Goal: Ask a question

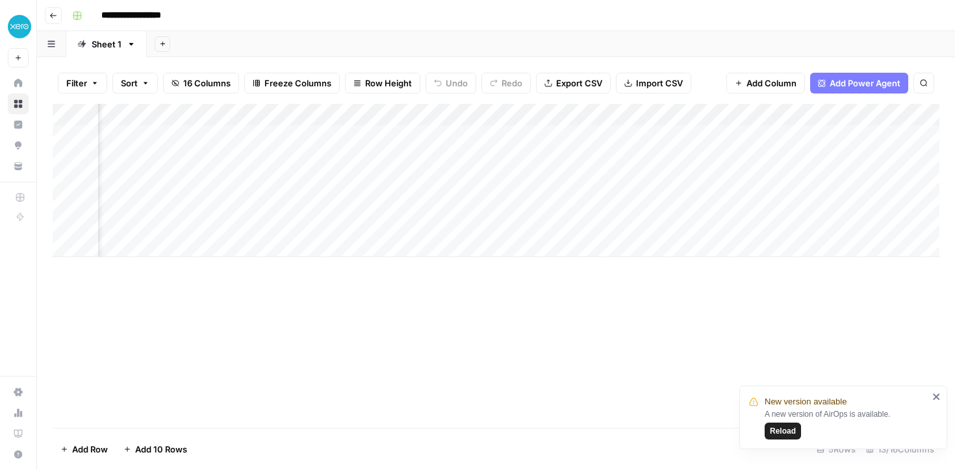
scroll to position [0, 904]
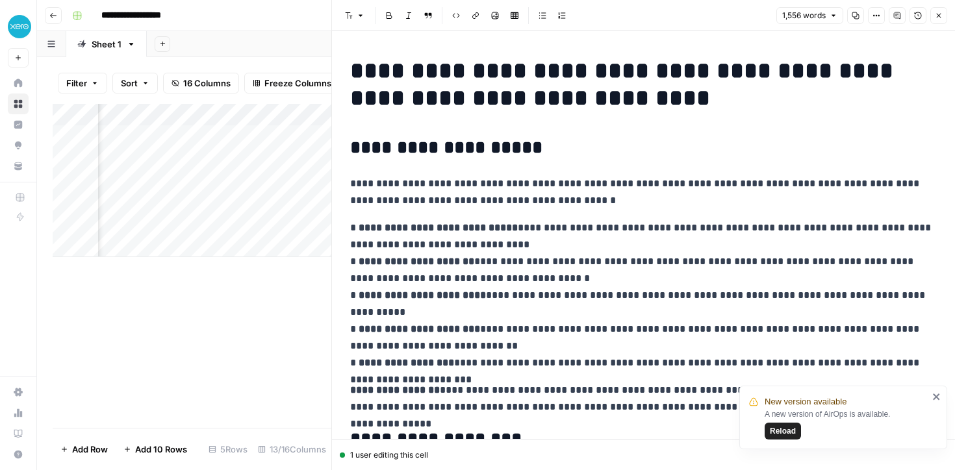
click at [930, 15] on button "Close" at bounding box center [938, 15] width 17 height 17
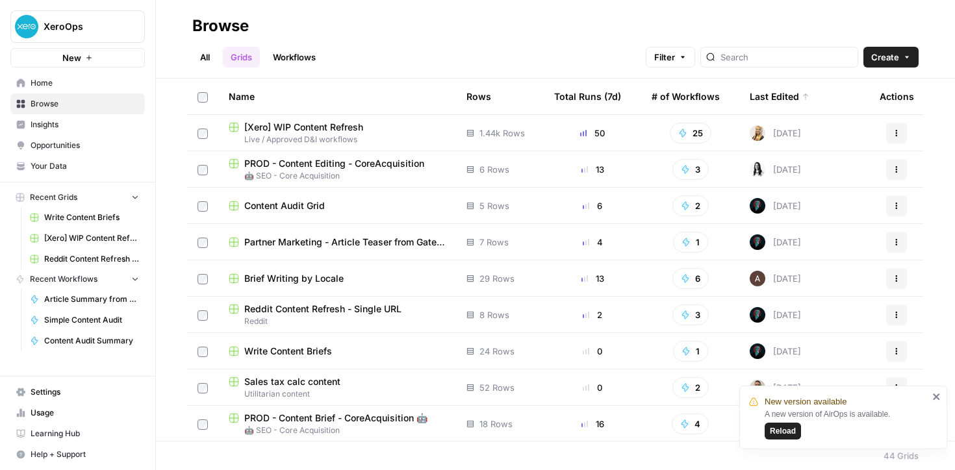
click at [311, 209] on span "Content Audit Grid" at bounding box center [284, 205] width 81 height 13
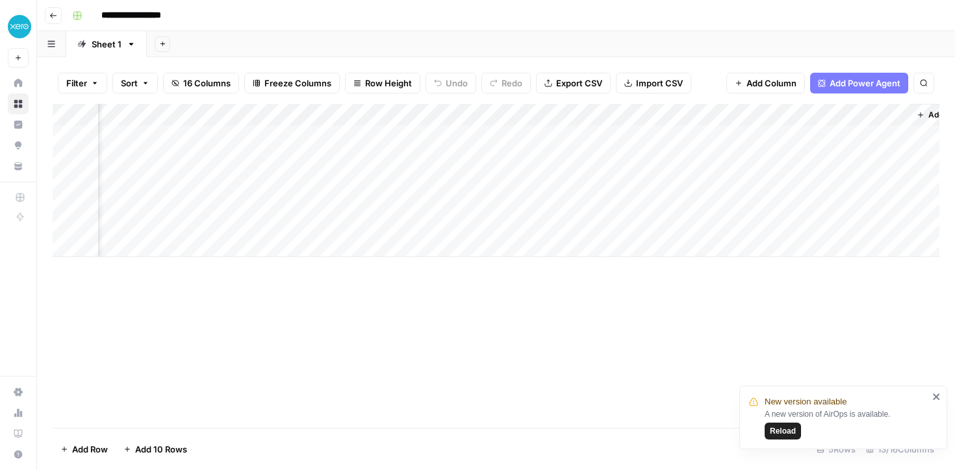
scroll to position [0, 1001]
click at [772, 135] on div "Add Column" at bounding box center [496, 180] width 886 height 153
click at [179, 140] on div "Add Column" at bounding box center [496, 180] width 886 height 153
click at [231, 135] on div "Add Column" at bounding box center [496, 180] width 886 height 153
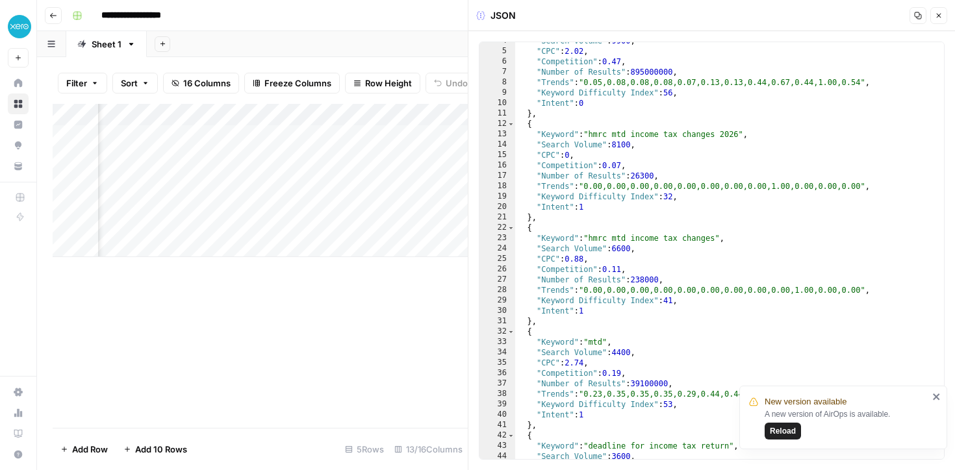
scroll to position [38, 0]
click at [939, 12] on icon "button" at bounding box center [939, 16] width 8 height 8
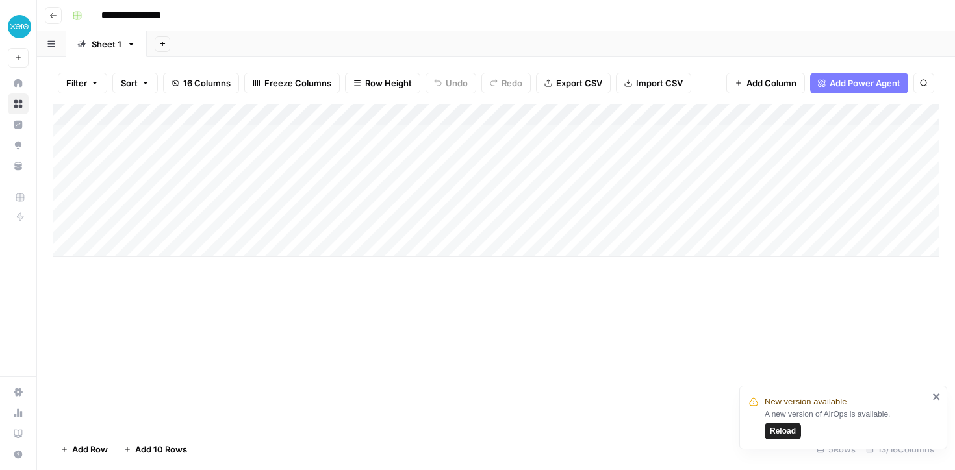
click at [142, 201] on div "Add Column" at bounding box center [496, 180] width 886 height 153
click at [217, 202] on div "Add Column" at bounding box center [496, 180] width 886 height 153
click at [316, 201] on div "Add Column" at bounding box center [496, 180] width 886 height 153
click at [166, 206] on div "Add Column" at bounding box center [496, 180] width 886 height 153
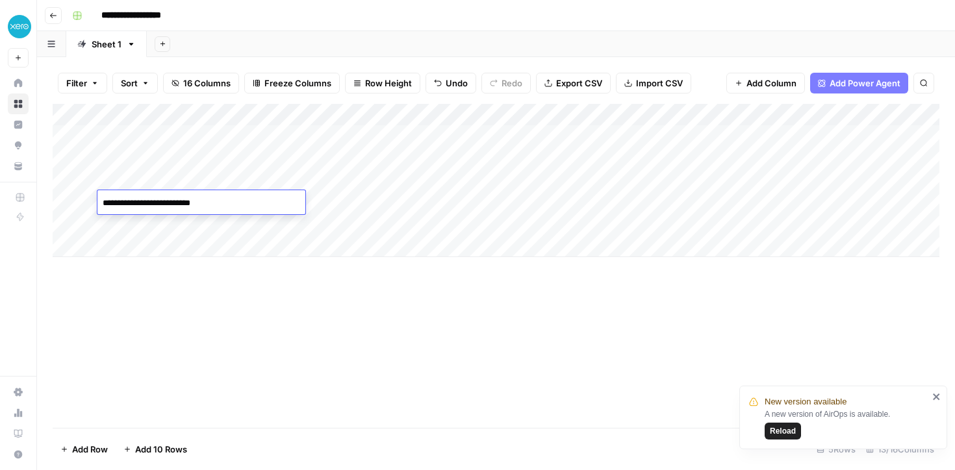
drag, startPoint x: 240, startPoint y: 203, endPoint x: 97, endPoint y: 200, distance: 142.9
click at [97, 200] on textarea "**********" at bounding box center [201, 203] width 208 height 18
click at [241, 206] on textarea "**********" at bounding box center [201, 203] width 208 height 18
click at [294, 203] on textarea "**********" at bounding box center [201, 203] width 208 height 18
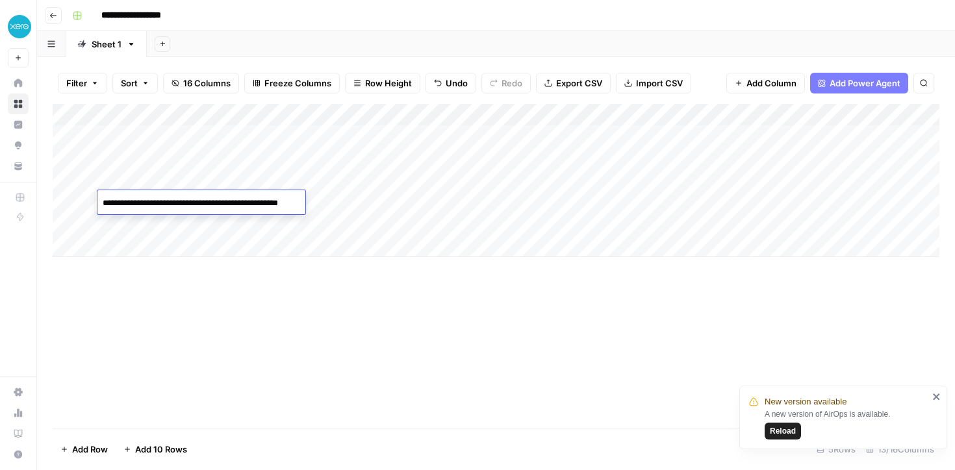
type textarea "**********"
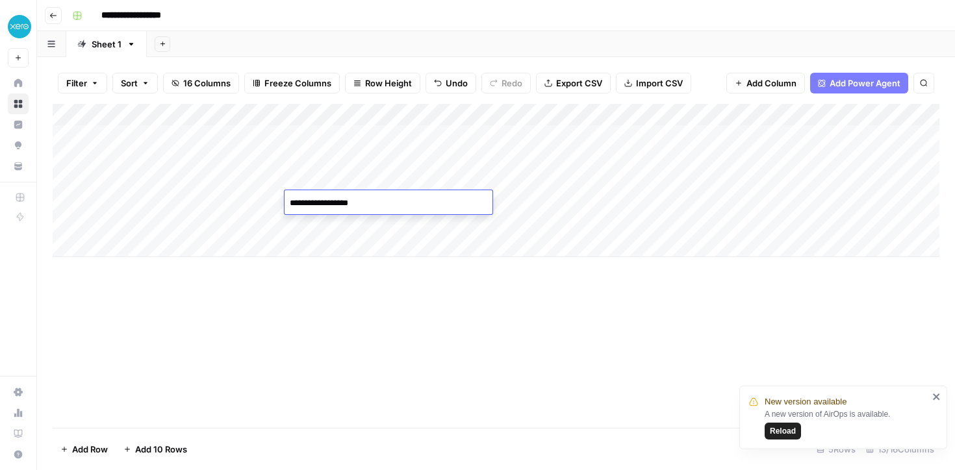
type textarea "**********"
type textarea "*****"
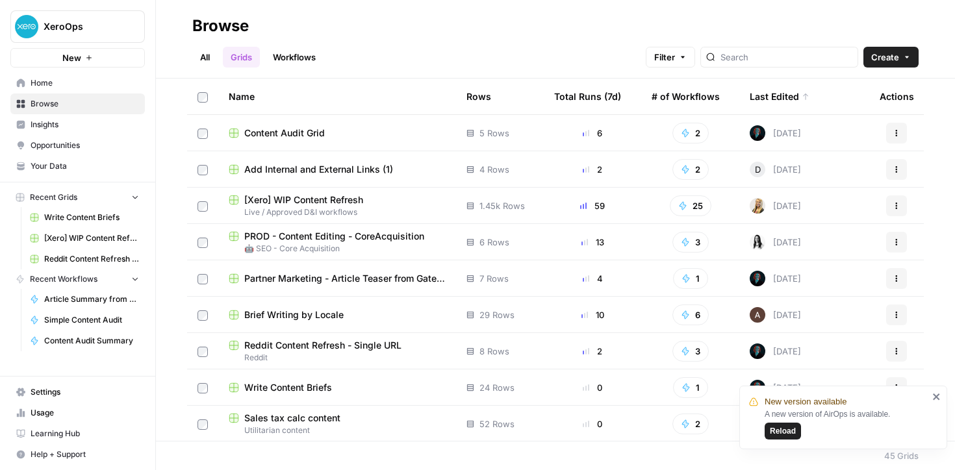
click at [277, 142] on td "Content Audit Grid" at bounding box center [337, 133] width 238 height 36
click at [287, 129] on span "Content Audit Grid" at bounding box center [284, 133] width 81 height 13
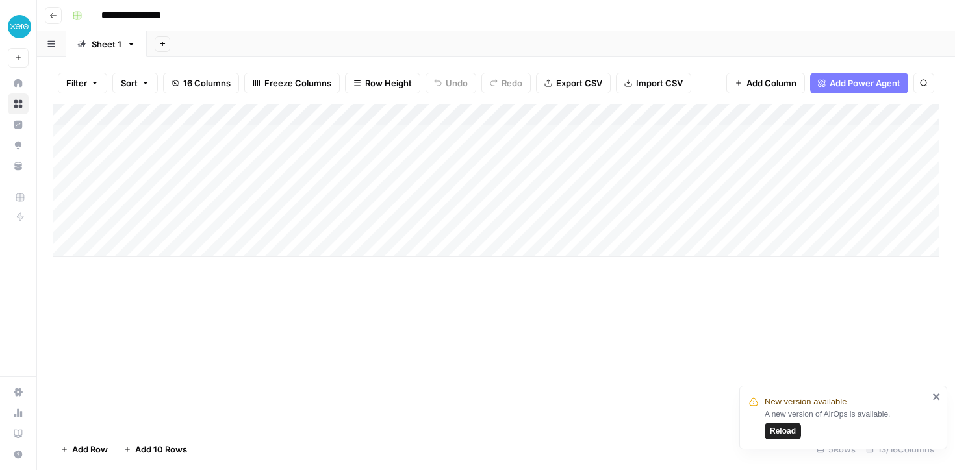
click at [646, 204] on div "Add Column" at bounding box center [496, 180] width 886 height 153
click at [675, 203] on div "Add Column" at bounding box center [496, 180] width 886 height 153
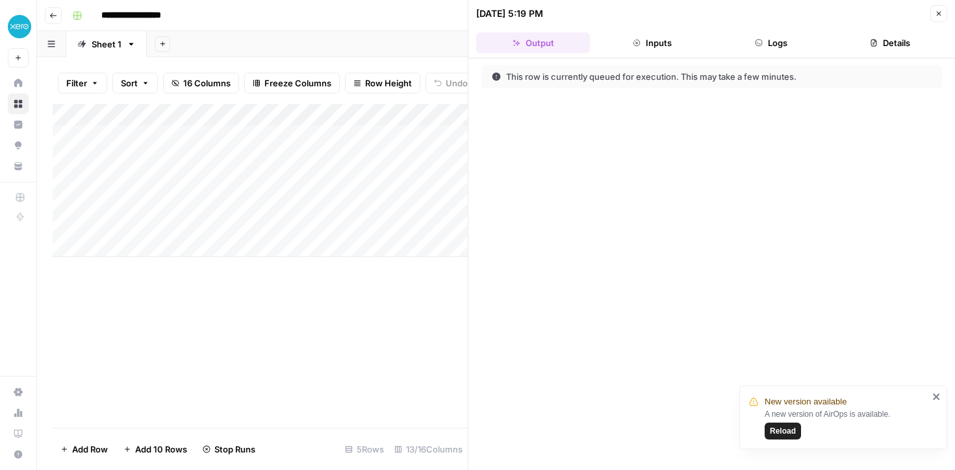
click at [781, 40] on button "Logs" at bounding box center [771, 42] width 114 height 21
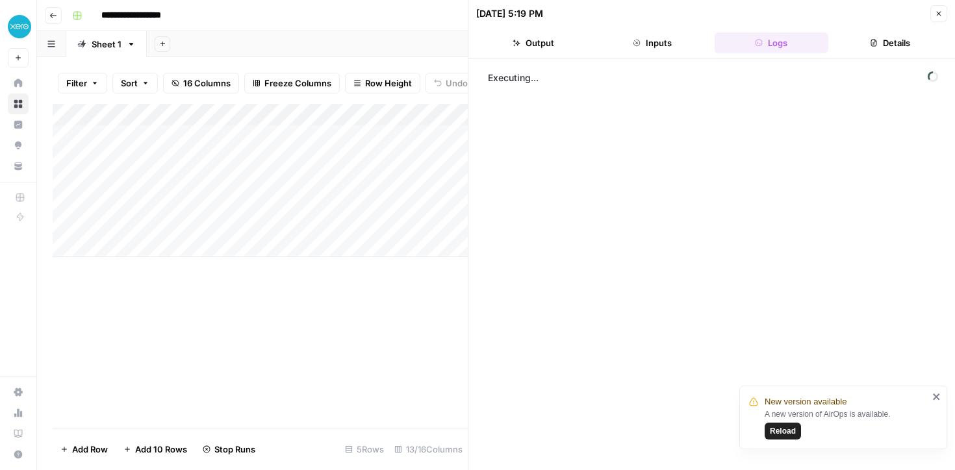
click at [939, 402] on div "New version available A new version of AirOps is available. Reload" at bounding box center [843, 418] width 208 height 64
drag, startPoint x: 937, startPoint y: 394, endPoint x: 866, endPoint y: 317, distance: 104.3
click at [937, 394] on icon "close" at bounding box center [936, 397] width 9 height 10
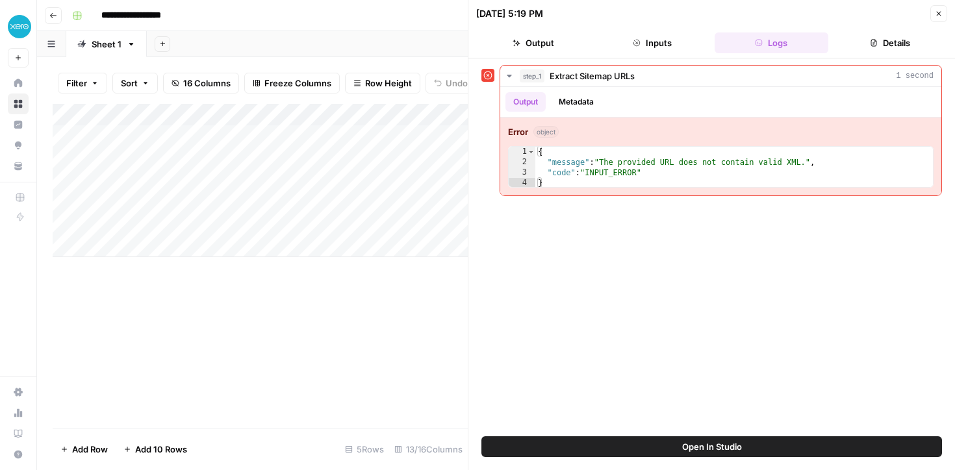
click at [944, 15] on button "Close" at bounding box center [938, 13] width 17 height 17
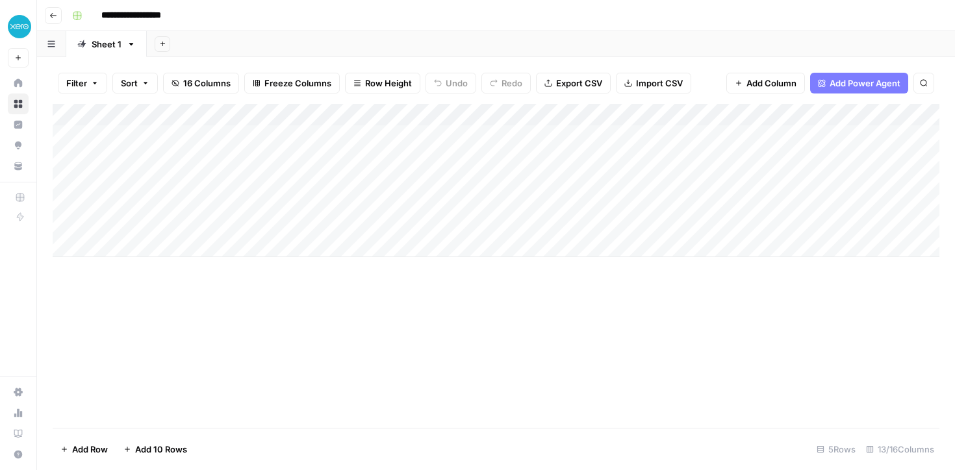
click at [215, 202] on div "Add Column" at bounding box center [496, 180] width 886 height 153
click at [230, 202] on div "Add Column" at bounding box center [496, 180] width 886 height 153
click at [230, 202] on textarea "**********" at bounding box center [225, 203] width 257 height 18
click at [284, 203] on textarea "**********" at bounding box center [225, 203] width 257 height 18
drag, startPoint x: 249, startPoint y: 204, endPoint x: 283, endPoint y: 203, distance: 34.4
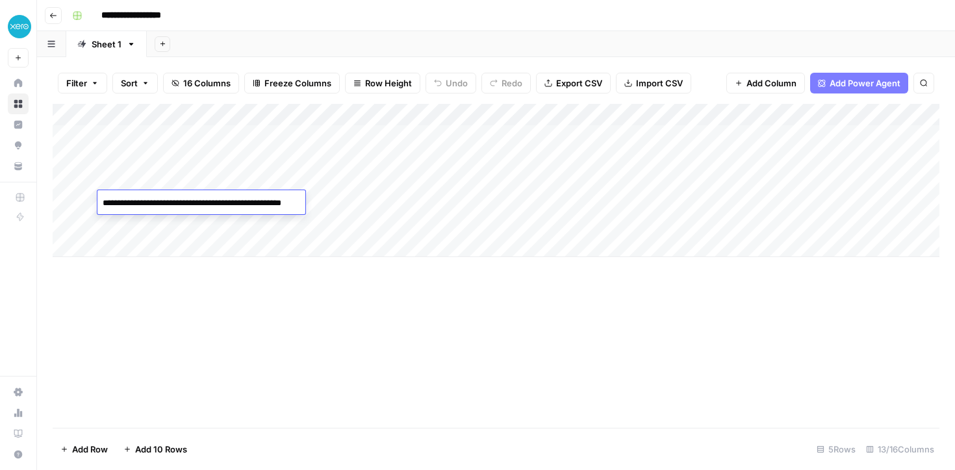
click at [275, 204] on textarea "**********" at bounding box center [225, 203] width 257 height 18
click at [284, 203] on textarea "**********" at bounding box center [225, 203] width 257 height 18
drag, startPoint x: 298, startPoint y: 203, endPoint x: 271, endPoint y: 203, distance: 26.6
click at [271, 203] on textarea "**********" at bounding box center [225, 203] width 257 height 18
type textarea "**********"
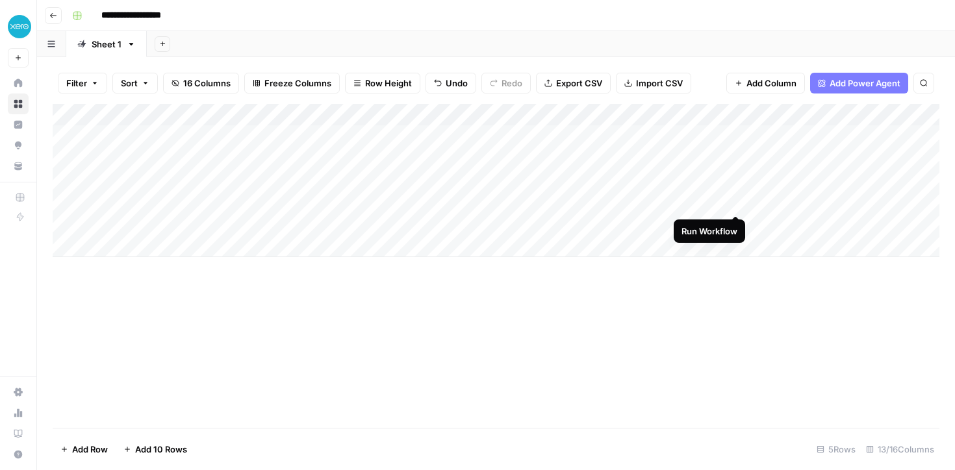
click at [736, 201] on div "Add Column" at bounding box center [496, 180] width 886 height 153
click at [718, 201] on div "Add Column" at bounding box center [496, 180] width 886 height 153
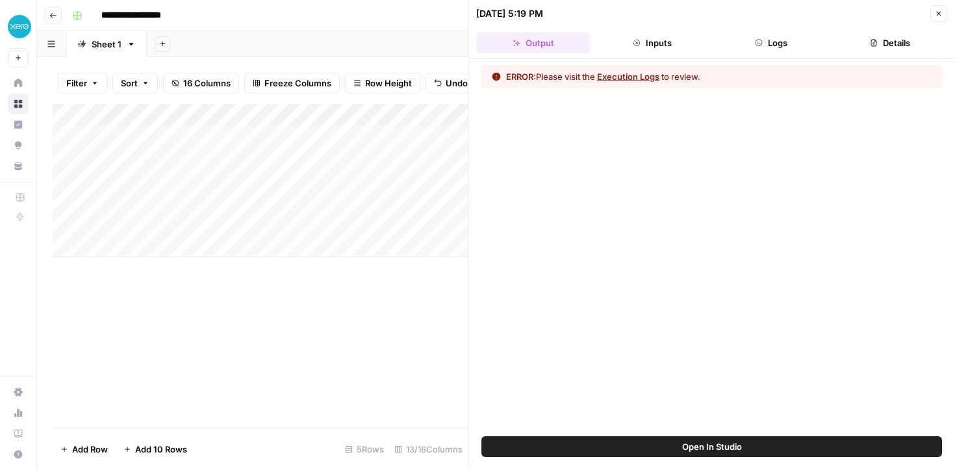
click at [637, 79] on button "Execution Logs" at bounding box center [628, 76] width 62 height 13
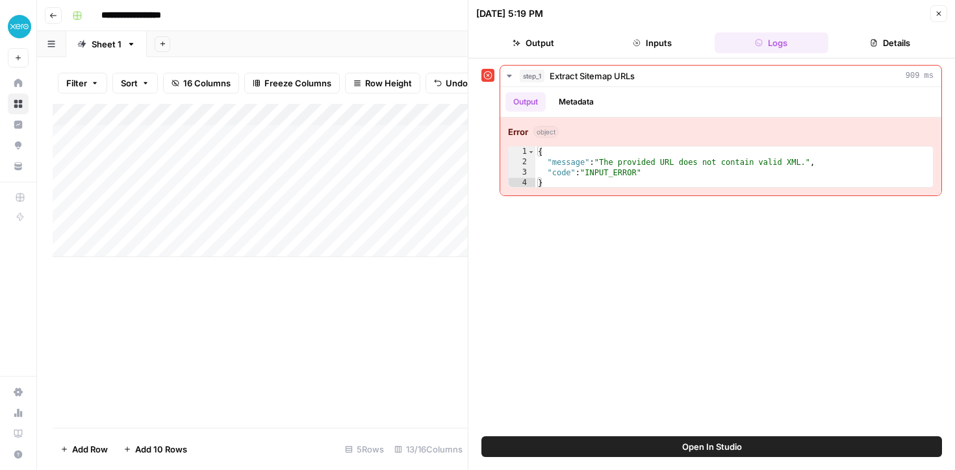
drag, startPoint x: 937, startPoint y: 14, endPoint x: 568, endPoint y: 139, distance: 389.6
click at [937, 14] on icon "button" at bounding box center [939, 14] width 8 height 8
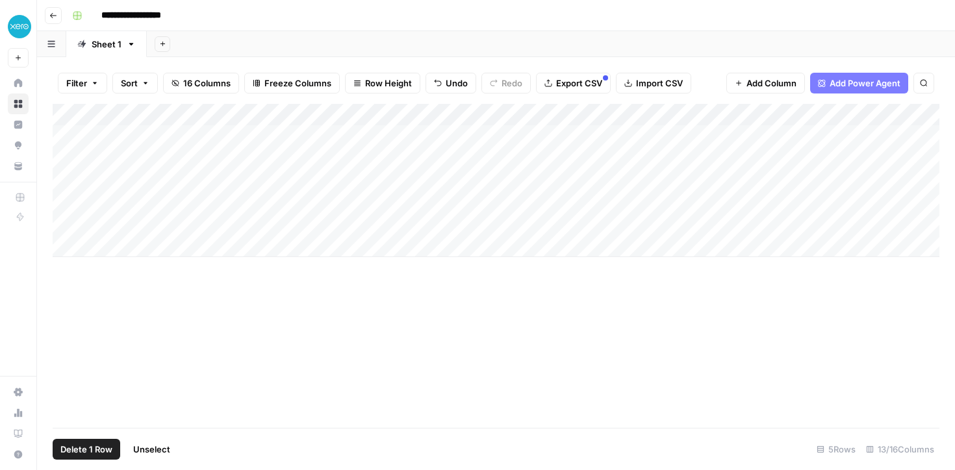
click at [64, 202] on div "Add Column" at bounding box center [496, 180] width 886 height 153
click at [92, 456] on button "Delete 1 Row" at bounding box center [87, 449] width 68 height 21
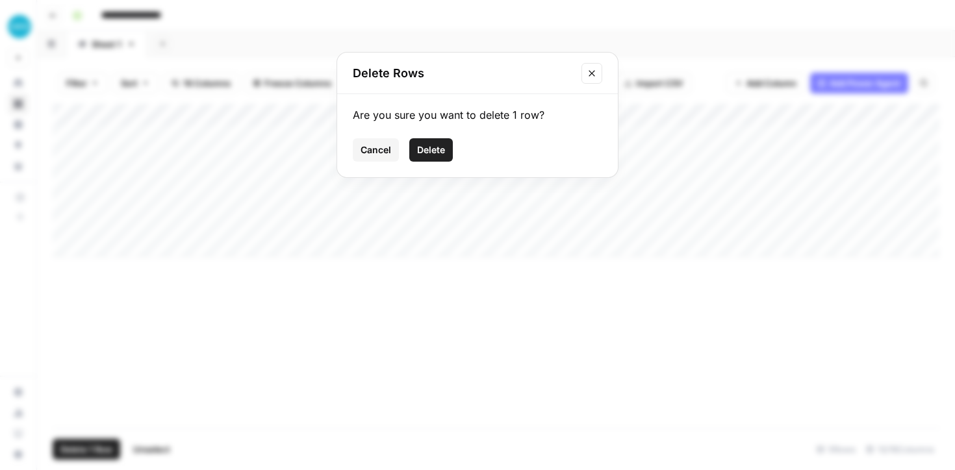
click at [433, 140] on button "Delete" at bounding box center [431, 149] width 44 height 23
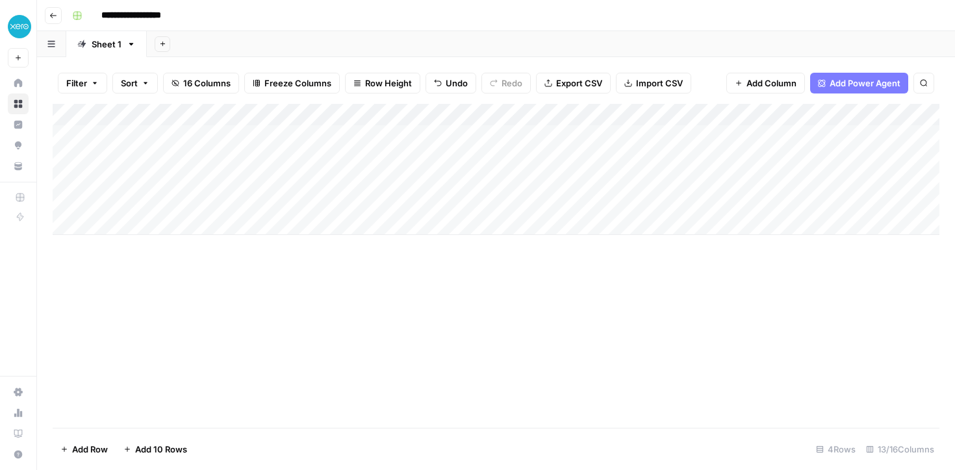
click at [142, 223] on div "Add Column" at bounding box center [496, 169] width 886 height 131
click at [518, 205] on div "Add Column" at bounding box center [496, 180] width 886 height 153
click at [854, 135] on div "Add Column" at bounding box center [496, 180] width 886 height 153
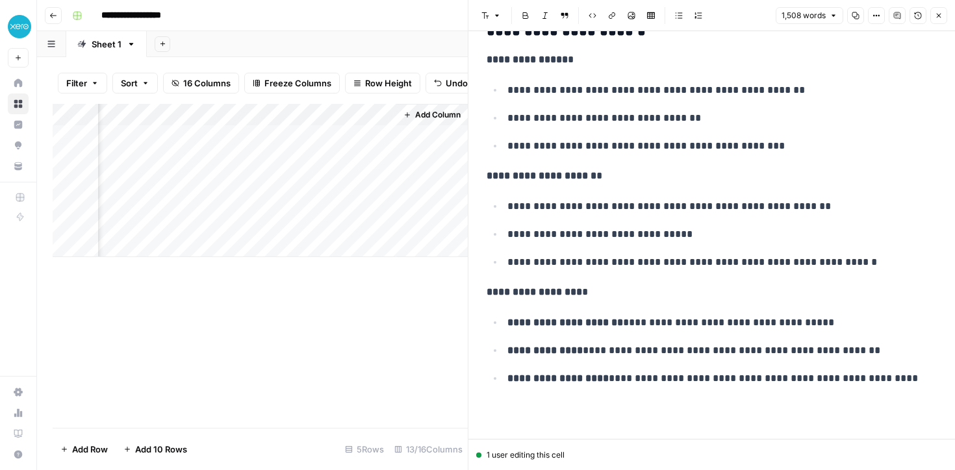
scroll to position [6288, 0]
click at [940, 19] on icon "button" at bounding box center [939, 16] width 8 height 8
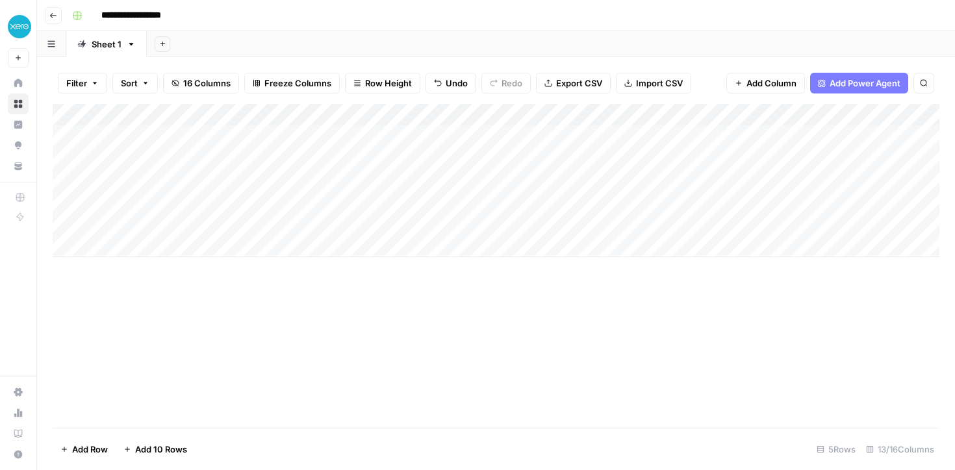
click at [175, 199] on div "Add Column" at bounding box center [496, 180] width 886 height 153
click at [173, 188] on div "Add Column" at bounding box center [496, 180] width 886 height 153
click at [166, 209] on div "Add Column" at bounding box center [496, 180] width 886 height 153
click at [199, 203] on div "Add Column" at bounding box center [496, 180] width 886 height 153
type textarea "**********"
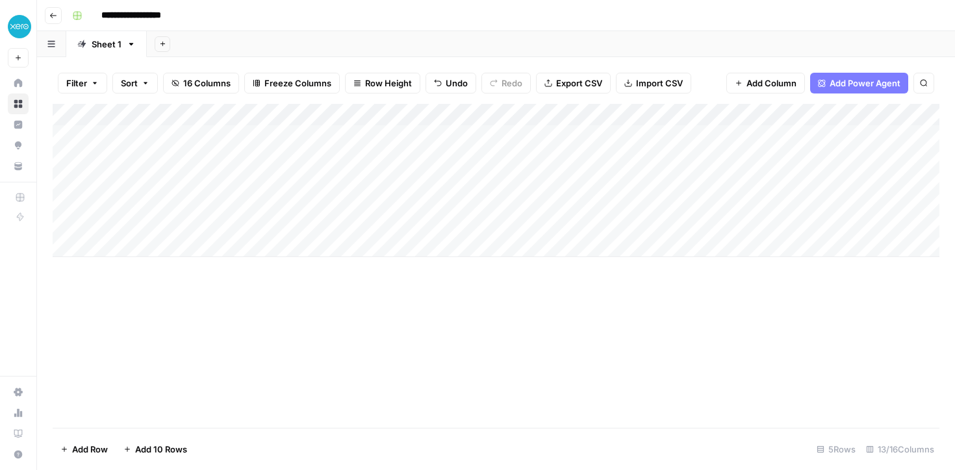
click at [344, 200] on div "Add Column" at bounding box center [496, 180] width 886 height 153
type textarea "**********"
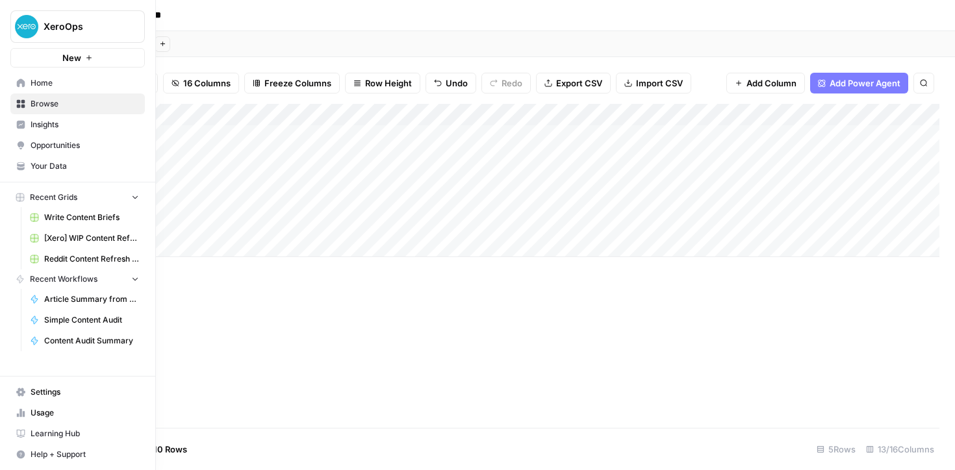
click at [45, 161] on span "Your Data" at bounding box center [85, 166] width 108 height 12
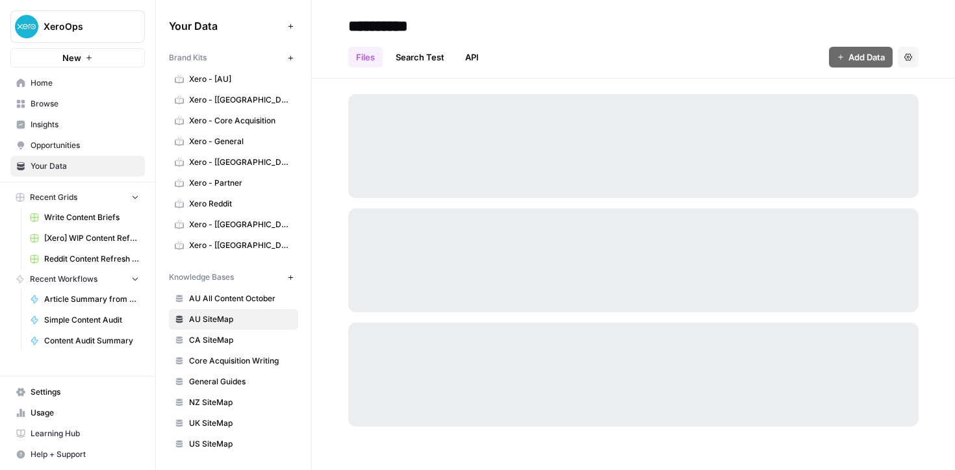
click at [199, 79] on span "Xero - [AU]" at bounding box center [240, 79] width 103 height 12
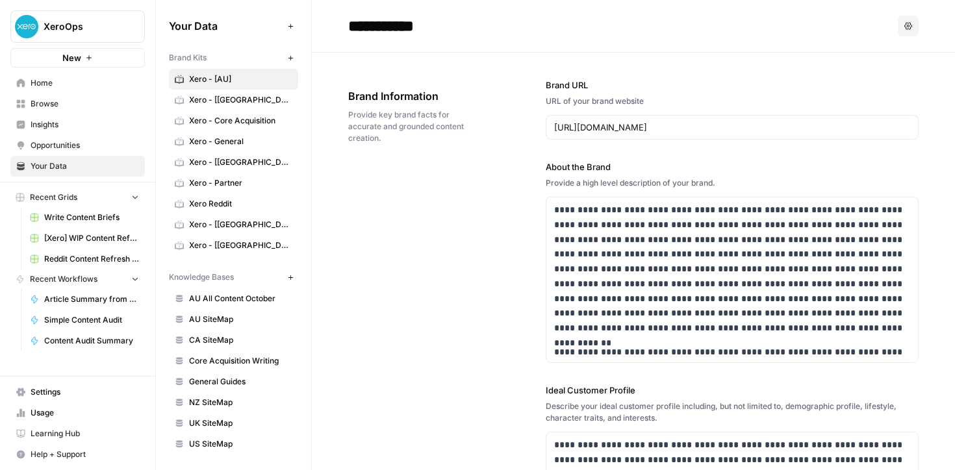
click at [47, 104] on span "Browse" at bounding box center [85, 104] width 108 height 12
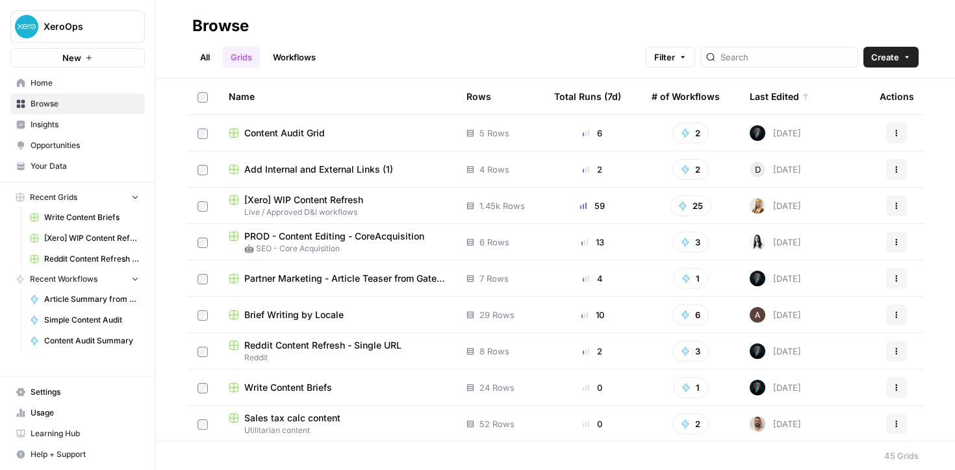
click at [301, 134] on span "Content Audit Grid" at bounding box center [284, 133] width 81 height 13
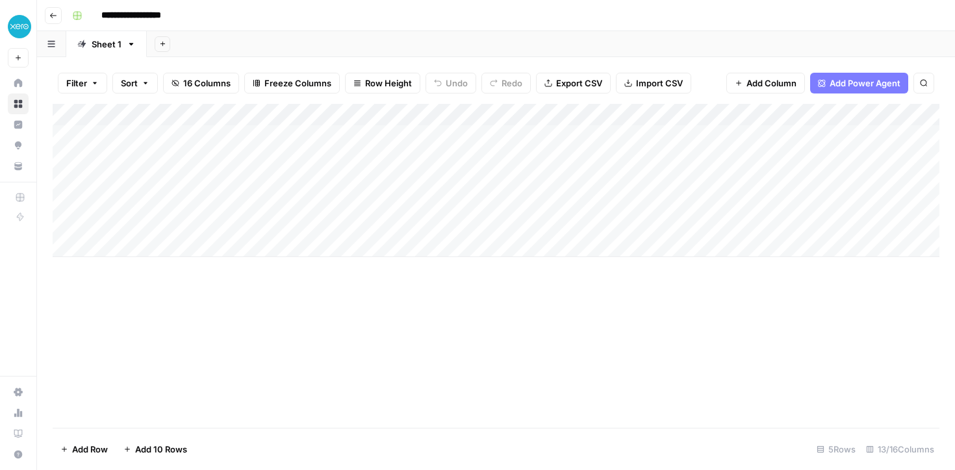
click at [486, 201] on div "Add Column" at bounding box center [496, 180] width 886 height 153
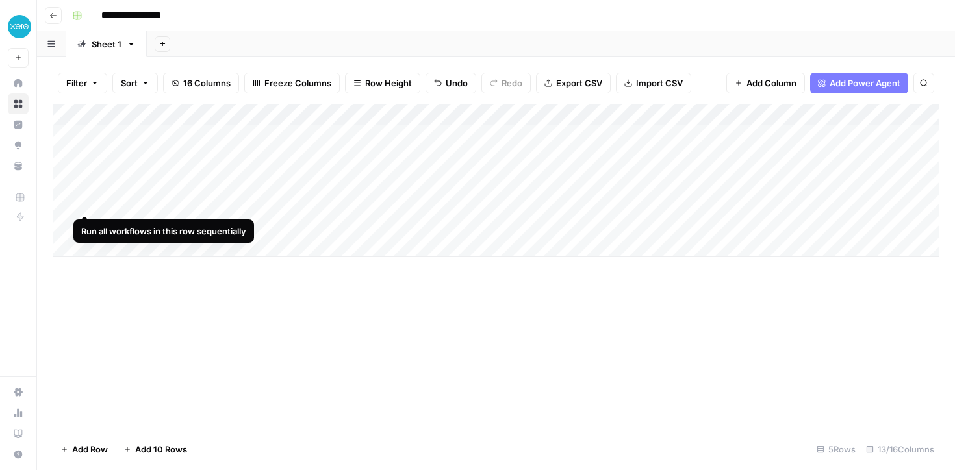
click at [82, 202] on div "Add Column" at bounding box center [496, 180] width 886 height 153
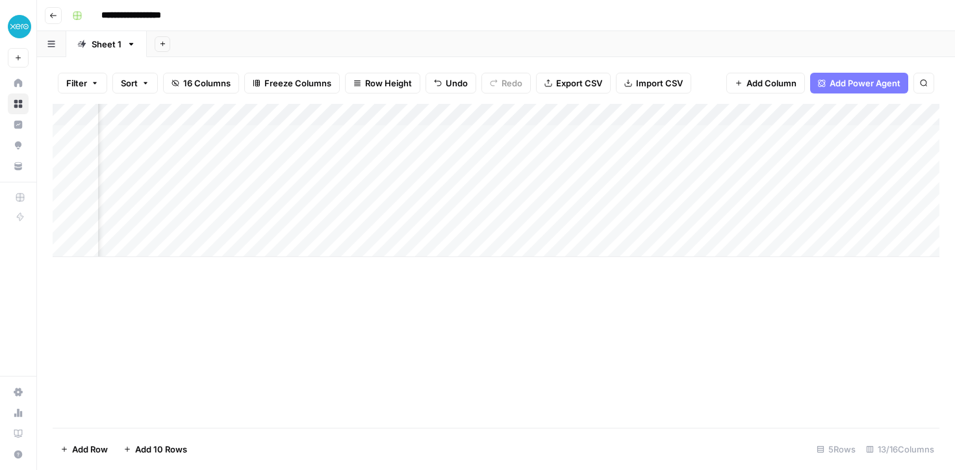
scroll to position [0, 242]
click at [476, 205] on div "Add Column" at bounding box center [496, 180] width 886 height 153
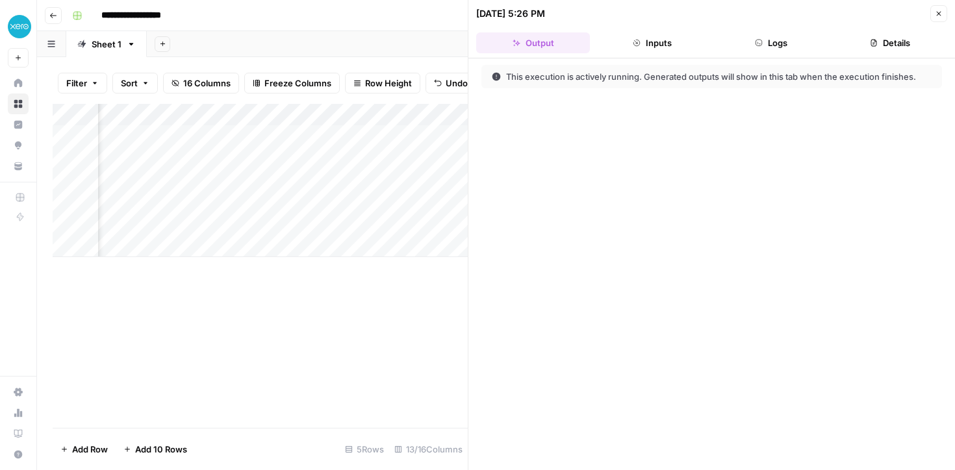
click at [753, 49] on button "Logs" at bounding box center [771, 42] width 114 height 21
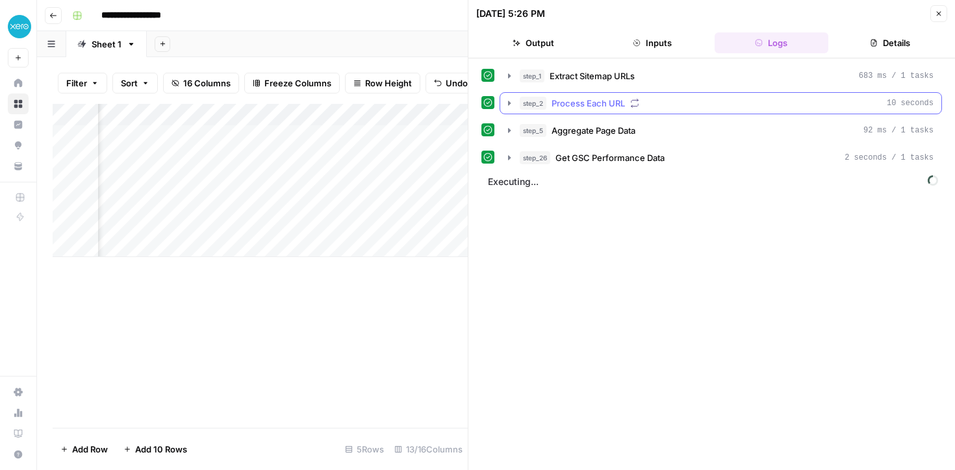
click at [507, 105] on icon "button" at bounding box center [509, 103] width 10 height 10
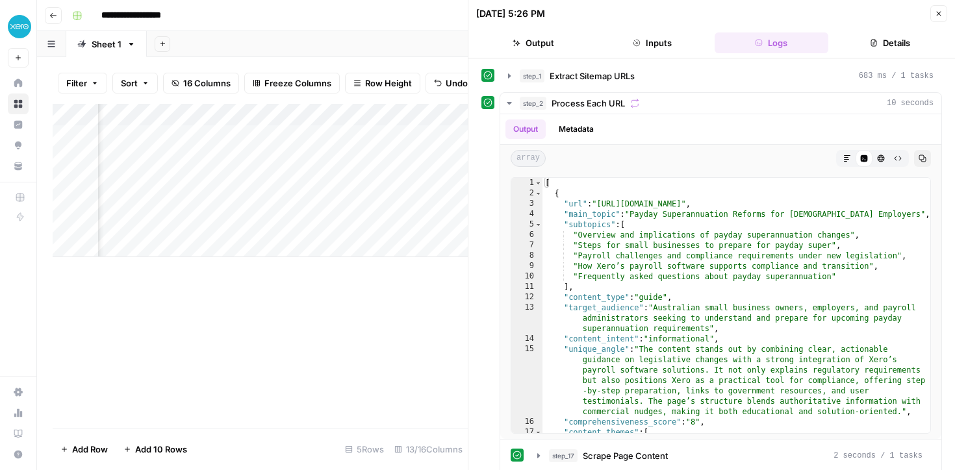
click at [938, 18] on button "Close" at bounding box center [938, 13] width 17 height 17
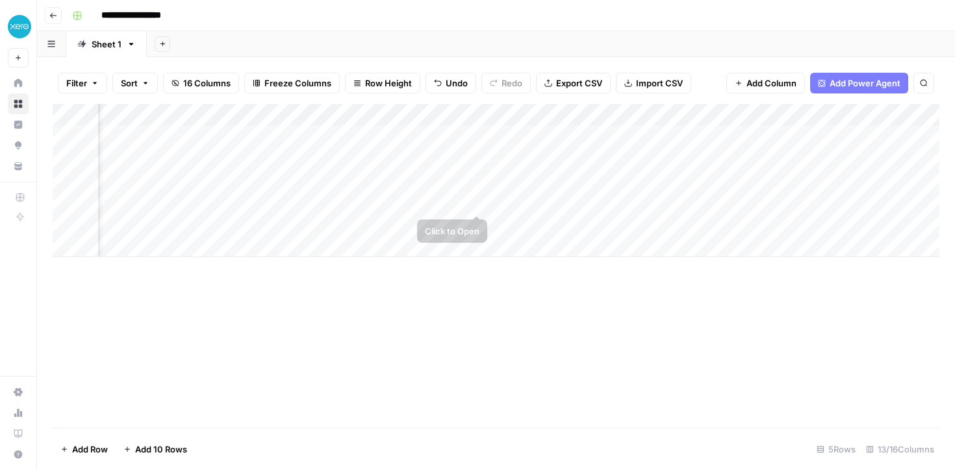
click at [478, 201] on div "Add Column" at bounding box center [496, 180] width 886 height 153
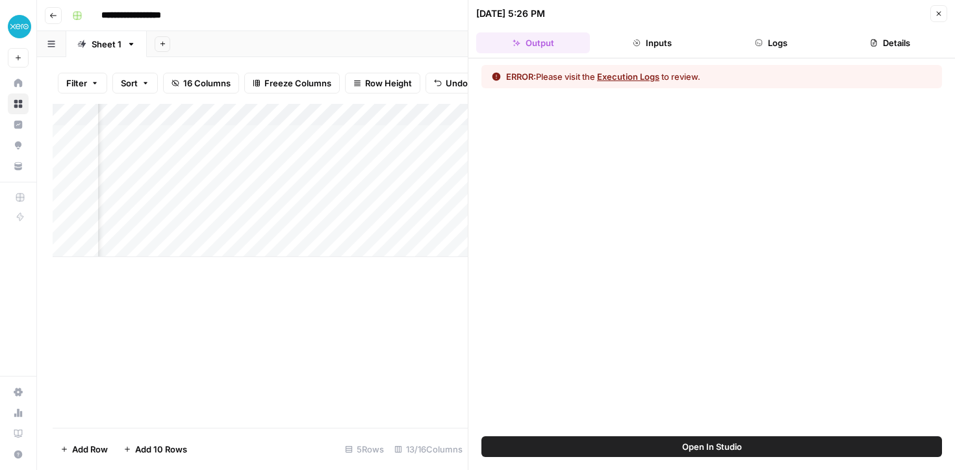
click at [627, 73] on button "Execution Logs" at bounding box center [628, 76] width 62 height 13
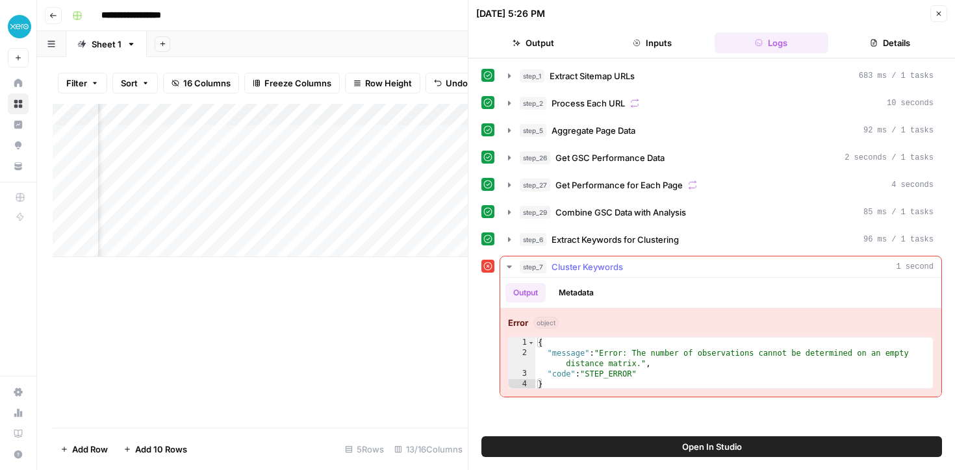
click at [633, 264] on div "step_7 Cluster Keywords 1 second" at bounding box center [727, 266] width 414 height 13
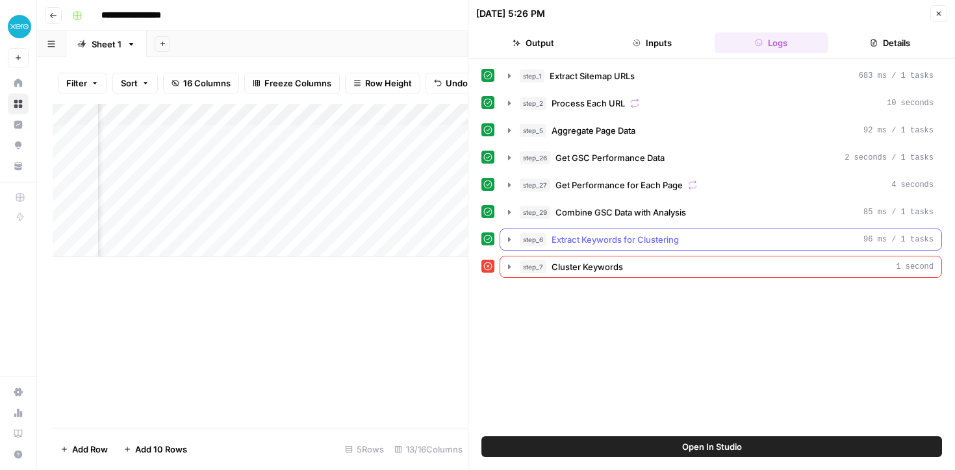
click at [612, 238] on span "Extract Keywords for Clustering" at bounding box center [614, 239] width 127 height 13
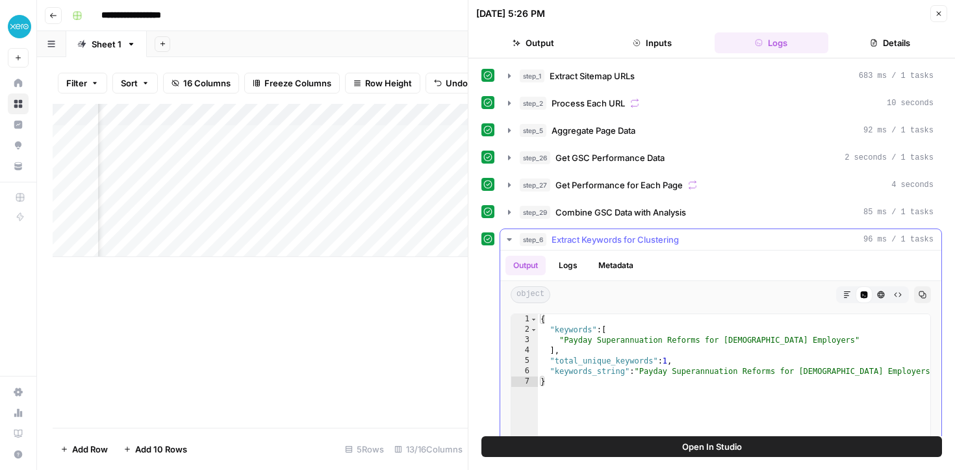
click at [623, 238] on span "Extract Keywords for Clustering" at bounding box center [614, 239] width 127 height 13
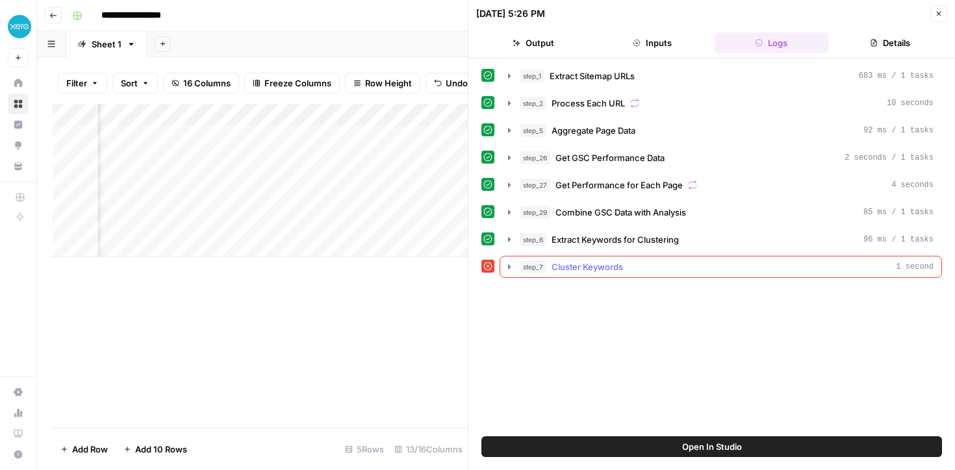
click at [622, 272] on span "Cluster Keywords" at bounding box center [586, 266] width 71 height 13
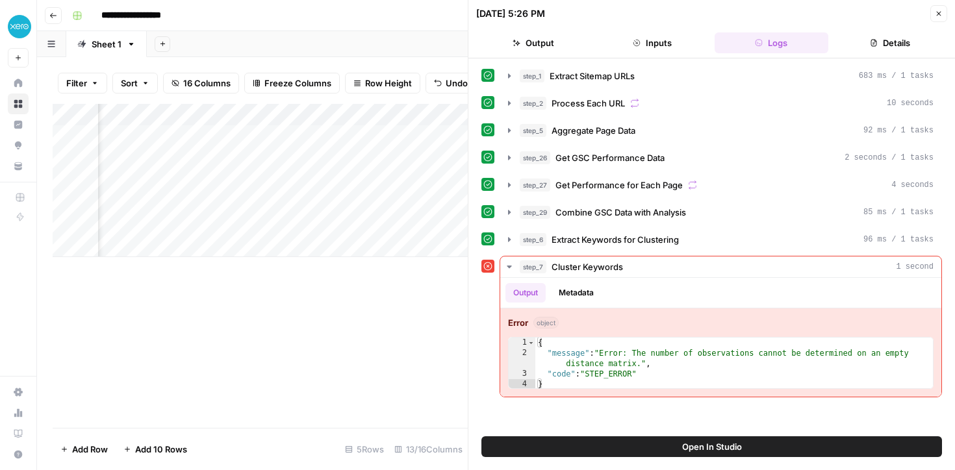
click at [697, 446] on span "Open In Studio" at bounding box center [712, 446] width 60 height 13
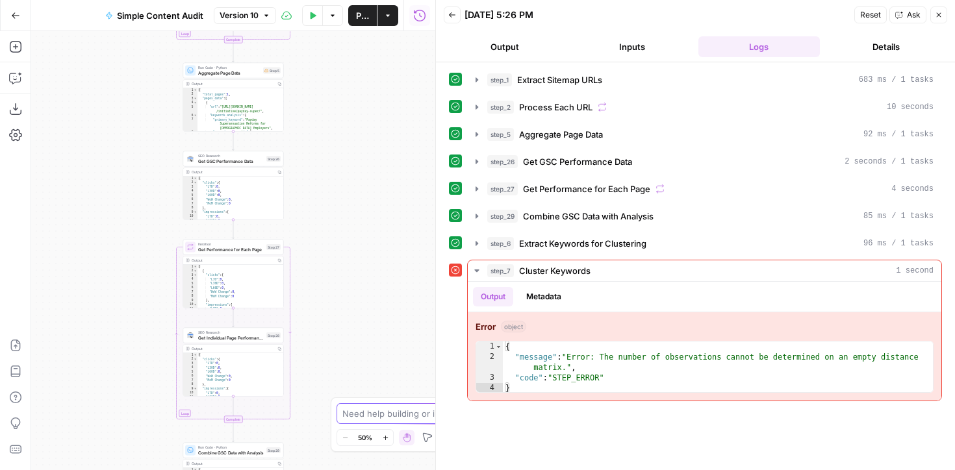
click at [397, 409] on textarea at bounding box center [470, 413] width 256 height 13
type textarea "how do i fix the error in step 7 if my audit is only 1 page"
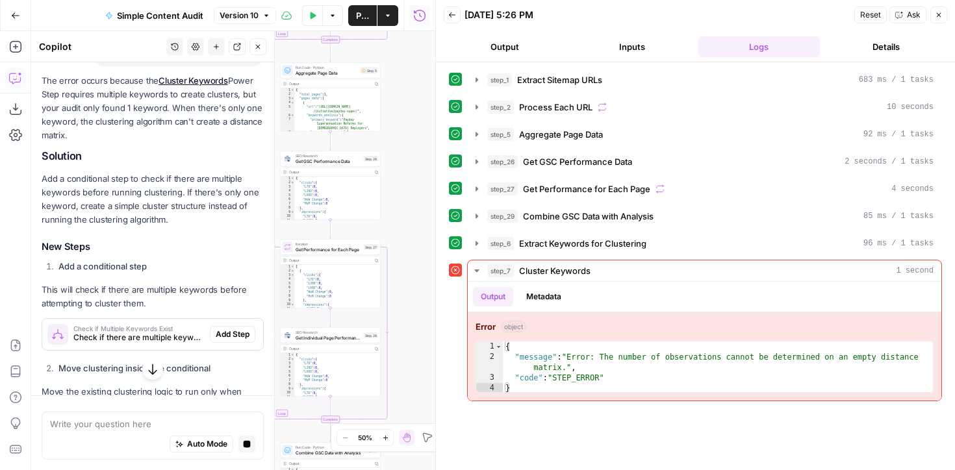
scroll to position [134, 0]
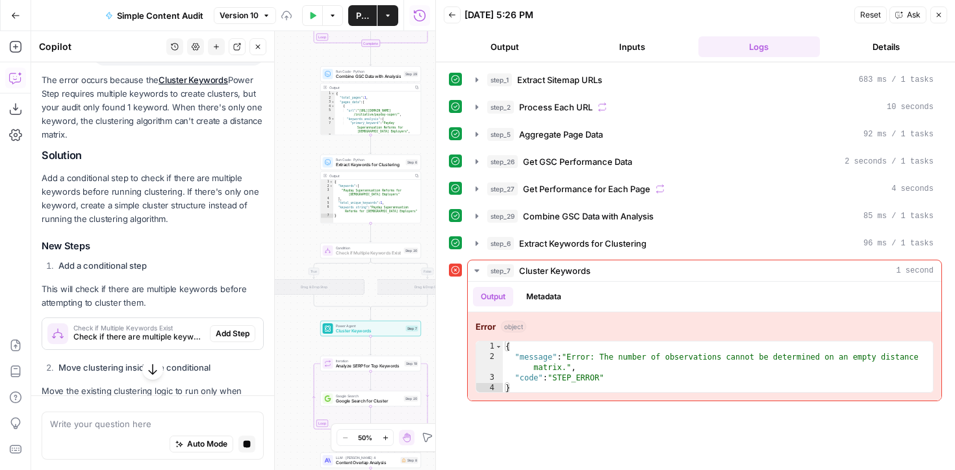
click at [244, 333] on span "Add Step" at bounding box center [233, 334] width 34 height 12
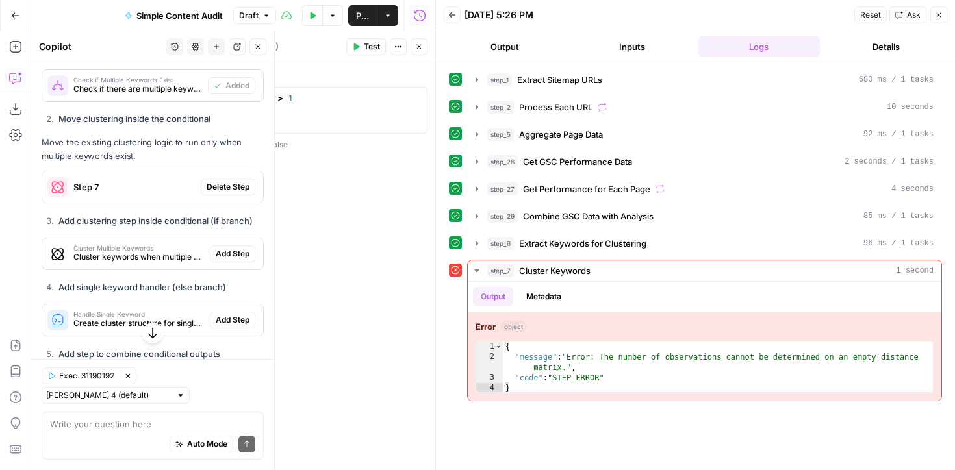
scroll to position [409, 0]
click at [129, 254] on span "Cluster keywords when multiple exist" at bounding box center [138, 257] width 131 height 12
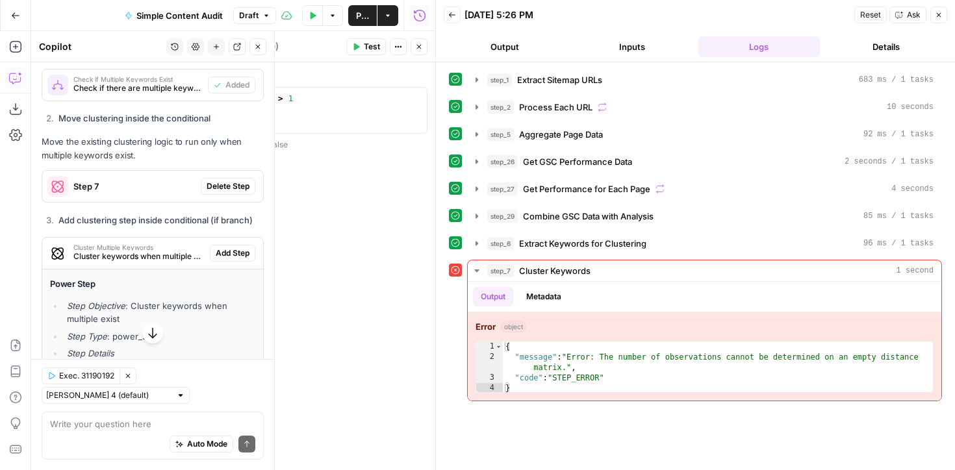
click at [130, 211] on div "The error occurs because the Cluster Keywords Power Step requires multiple keyw…" at bounding box center [153, 249] width 222 height 861
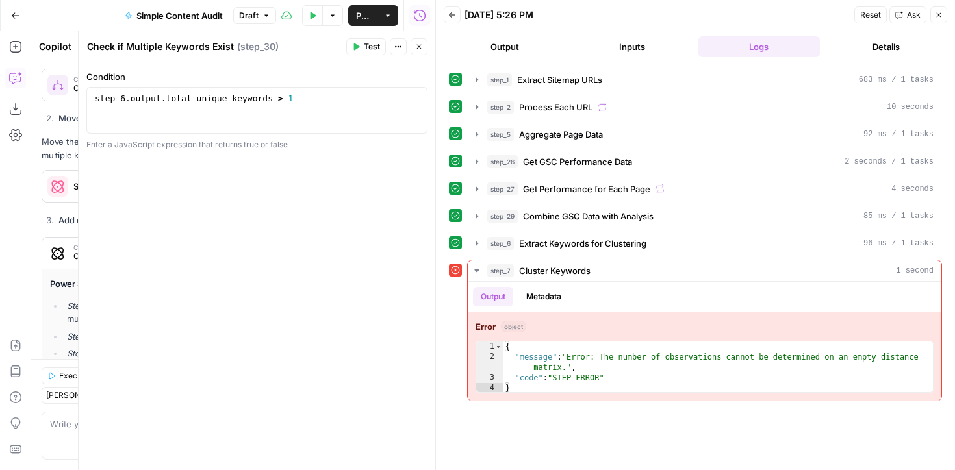
click at [419, 47] on icon "button" at bounding box center [419, 47] width 8 height 8
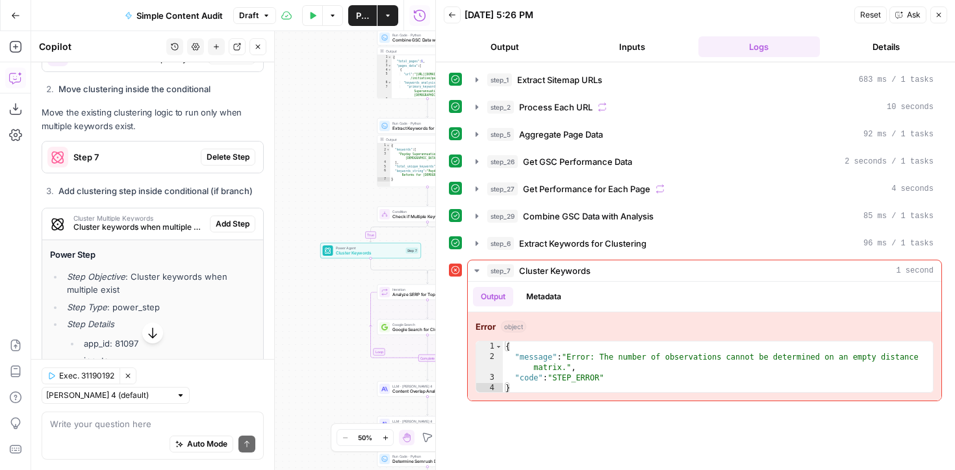
scroll to position [464, 0]
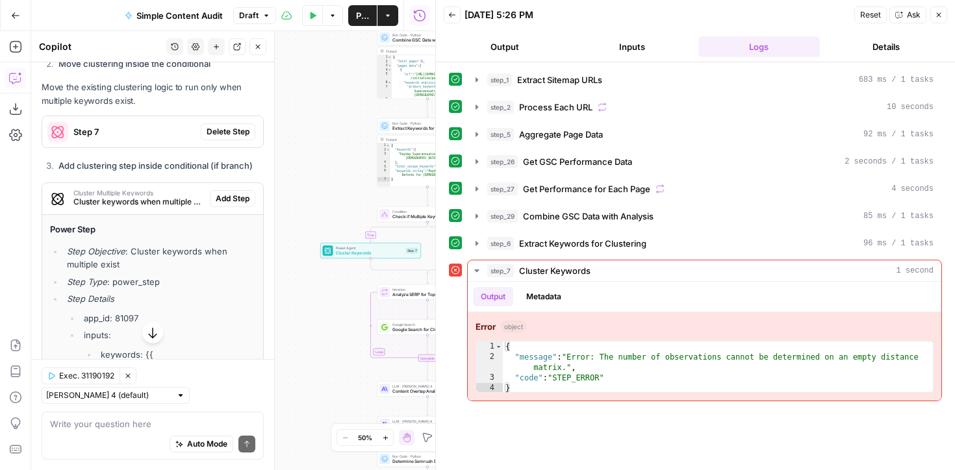
click at [158, 205] on span "Cluster keywords when multiple exist" at bounding box center [138, 202] width 131 height 12
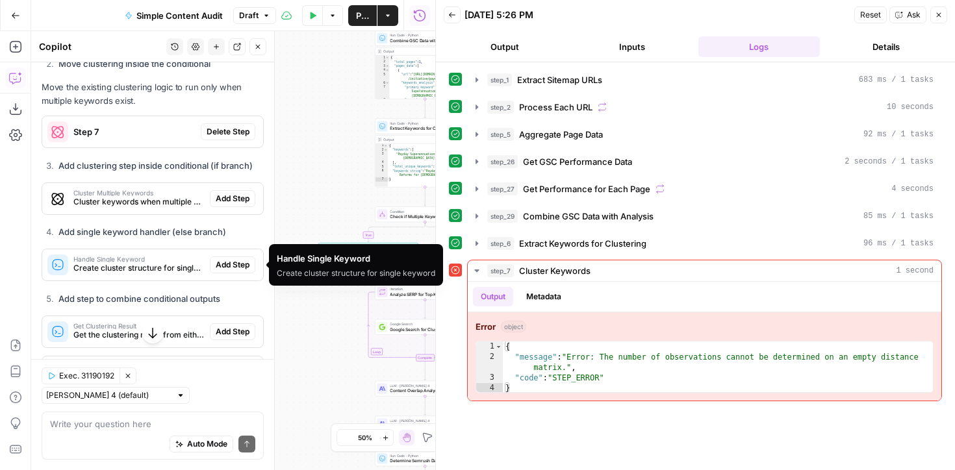
click at [223, 266] on span "Add Step" at bounding box center [233, 265] width 34 height 12
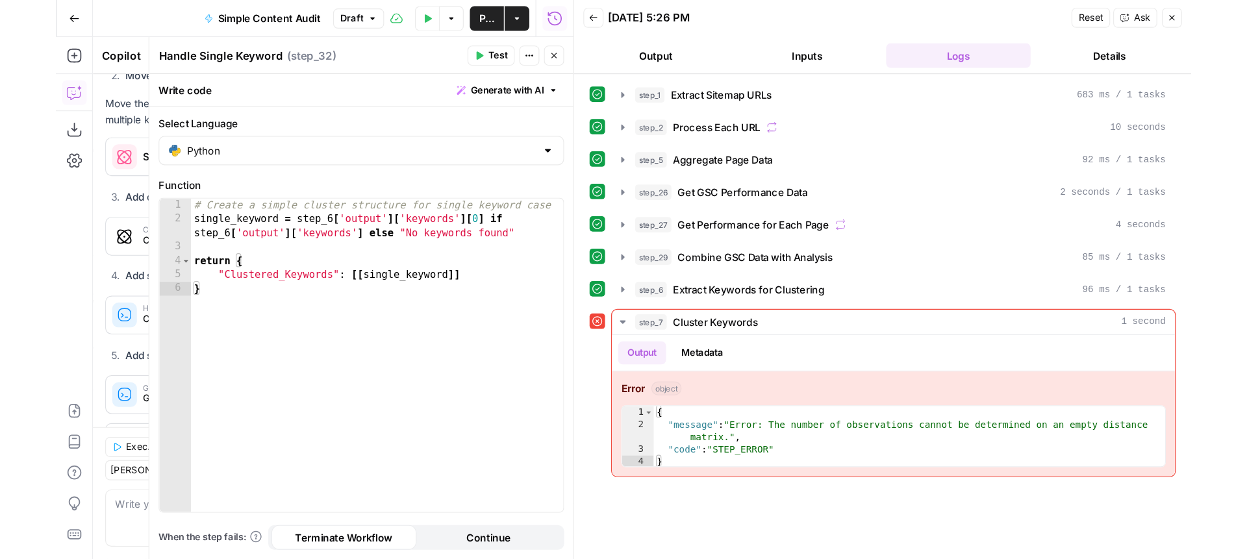
scroll to position [464, 0]
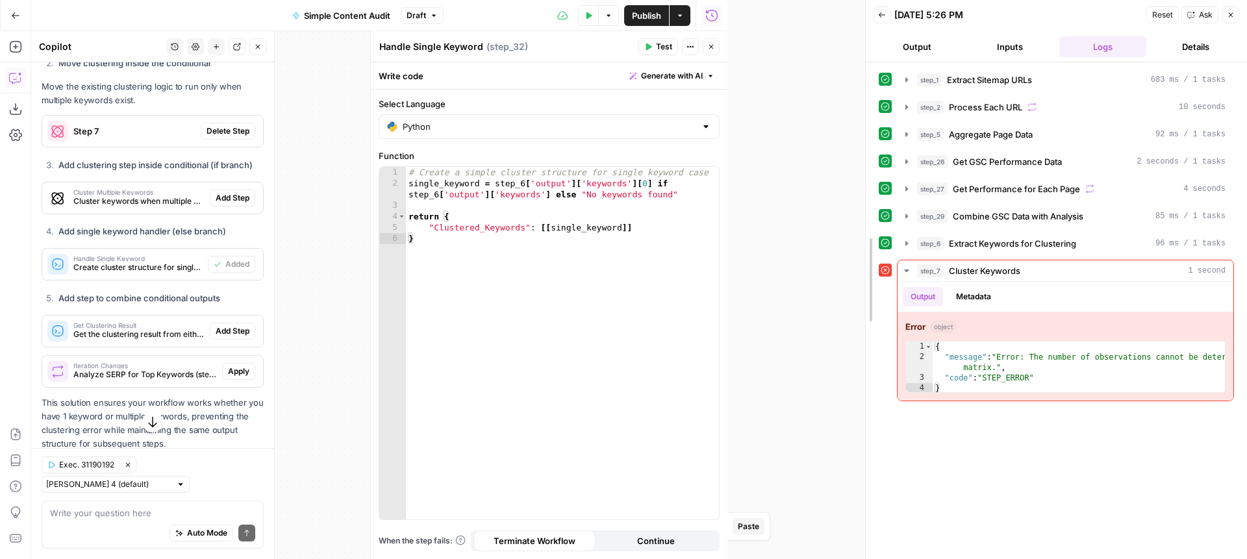
drag, startPoint x: 726, startPoint y: 185, endPoint x: 875, endPoint y: 190, distance: 148.8
click at [872, 190] on div at bounding box center [865, 279] width 13 height 559
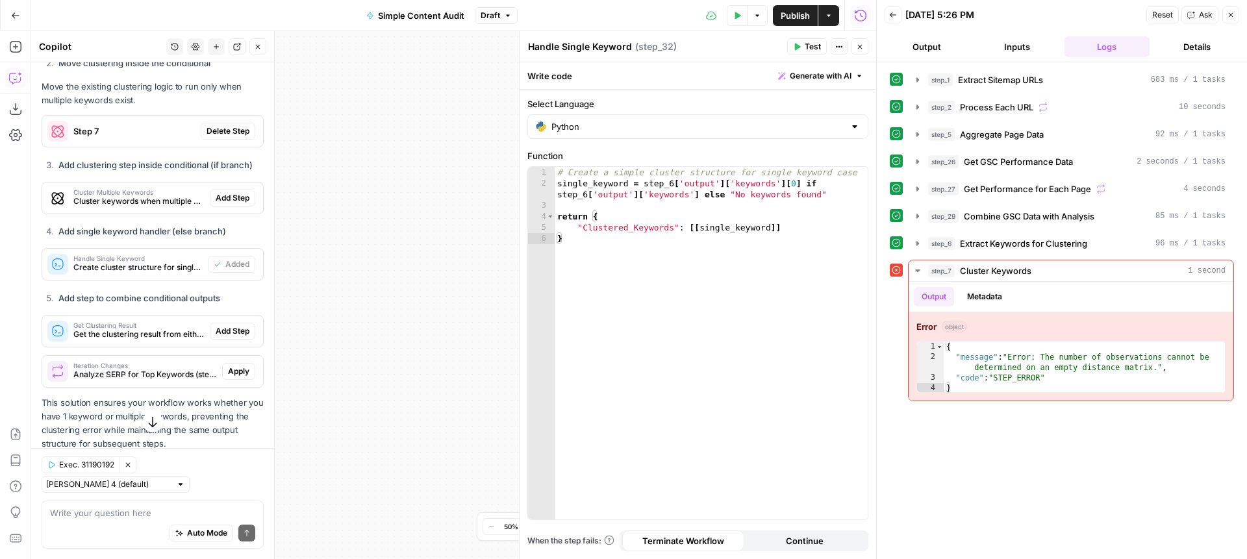
drag, startPoint x: 412, startPoint y: 337, endPoint x: 453, endPoint y: 392, distance: 68.7
click at [457, 398] on div "true false Workflow Input Settings Inputs Content Processing Extract Sitemap UR…" at bounding box center [453, 295] width 845 height 528
drag, startPoint x: 383, startPoint y: 307, endPoint x: 535, endPoint y: 325, distance: 153.7
click at [534, 326] on body "XeroOps New Home Browse Insights Opportunities Your Data Recent Grids Write Con…" at bounding box center [623, 279] width 1247 height 559
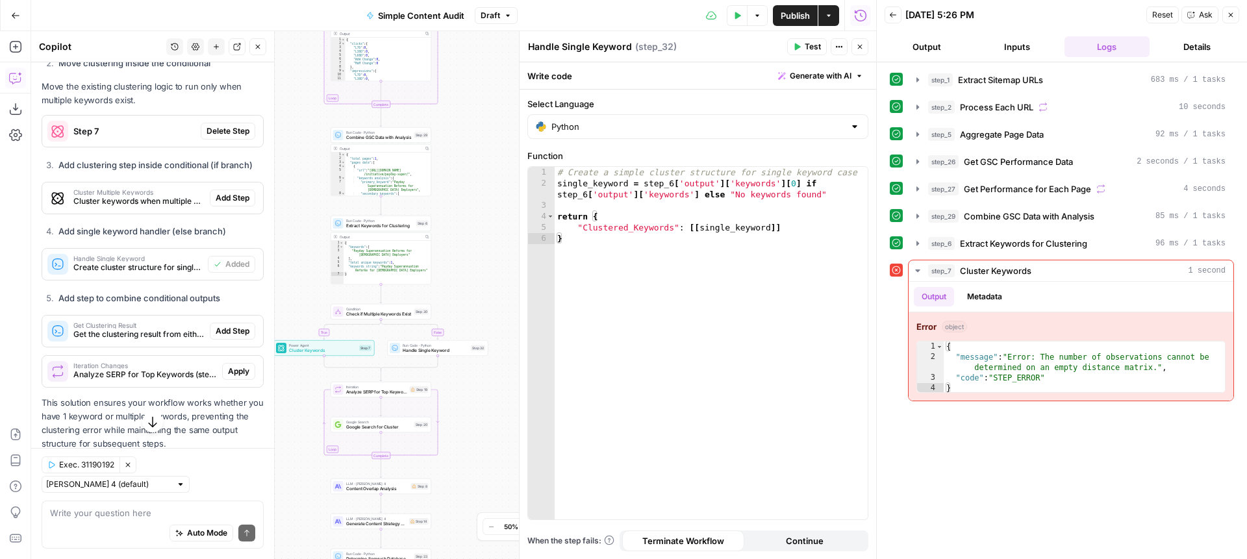
drag, startPoint x: 462, startPoint y: 273, endPoint x: 594, endPoint y: 212, distance: 145.6
click at [595, 212] on body "XeroOps New Home Browse Insights Opportunities Your Data Recent Grids Write Con…" at bounding box center [623, 279] width 1247 height 559
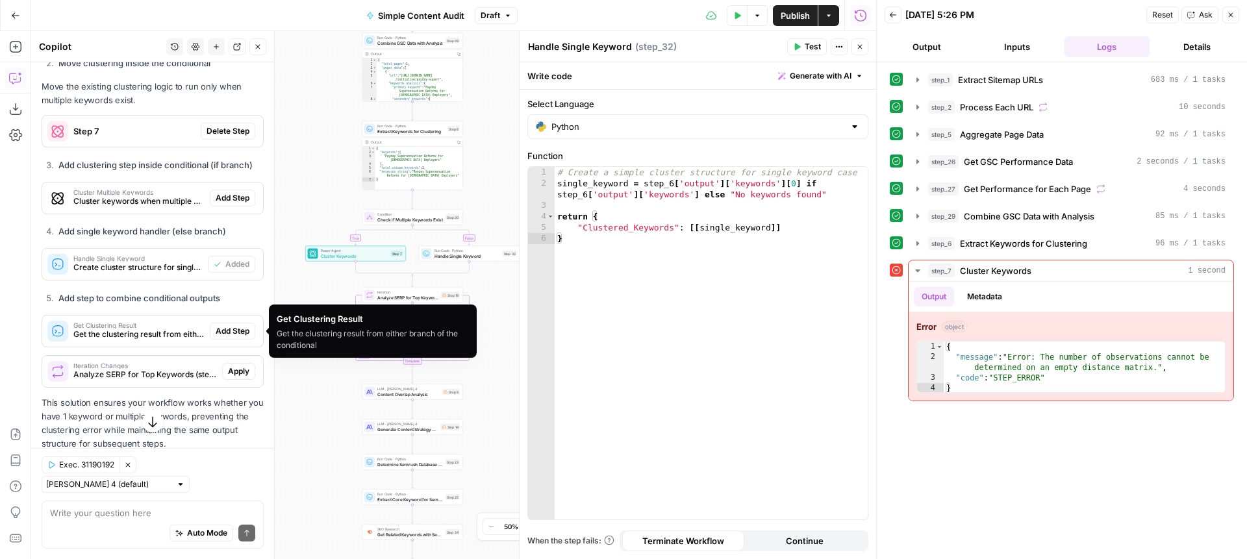
click at [131, 326] on span "Get Clustering Result" at bounding box center [138, 325] width 131 height 6
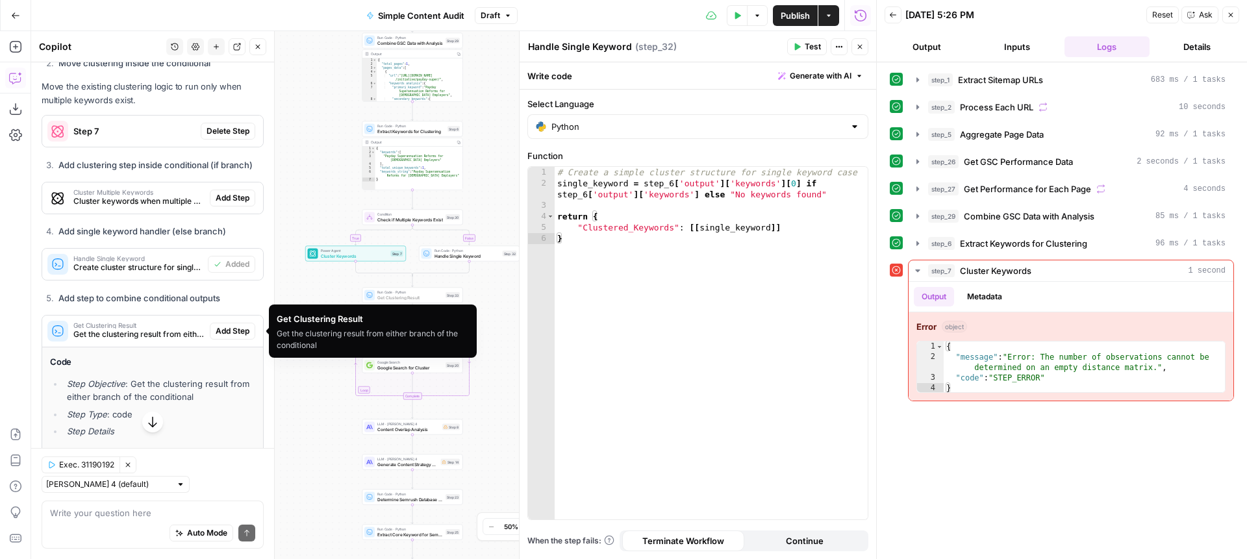
click at [235, 331] on span "Add Step" at bounding box center [233, 331] width 34 height 12
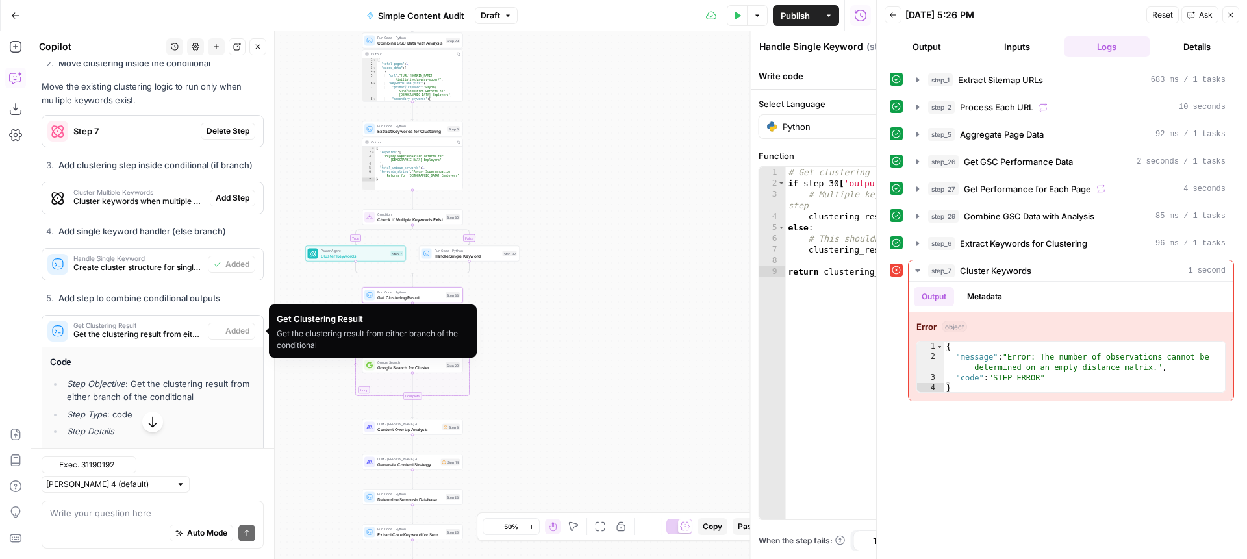
type textarea "Get Clustering Result"
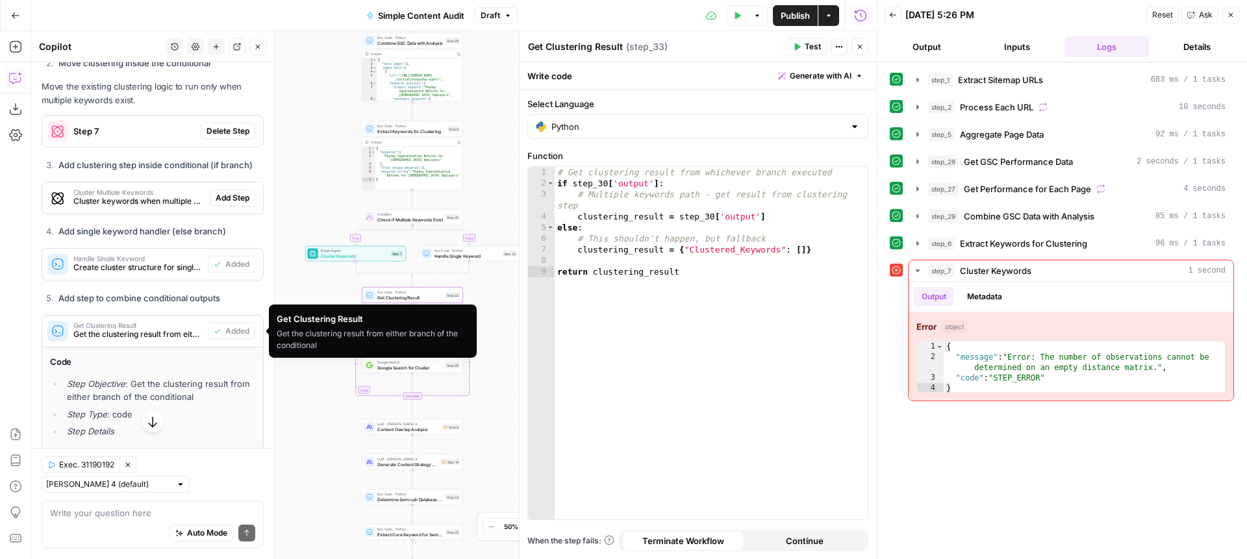
click at [160, 329] on span "Get the clustering result from either branch of the conditional" at bounding box center [137, 335] width 129 height 12
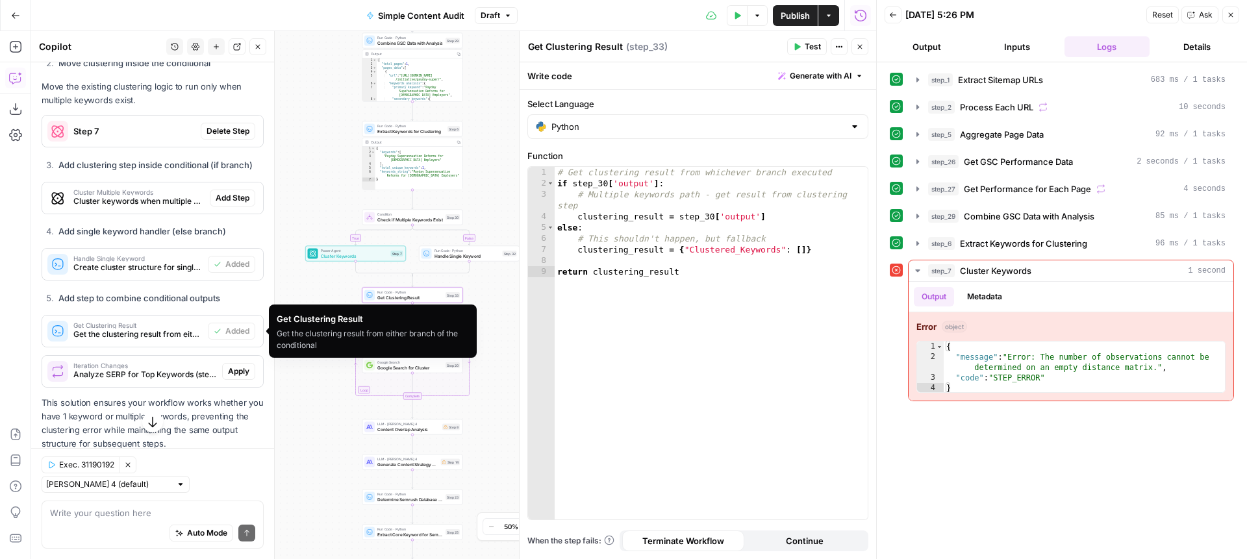
scroll to position [479, 0]
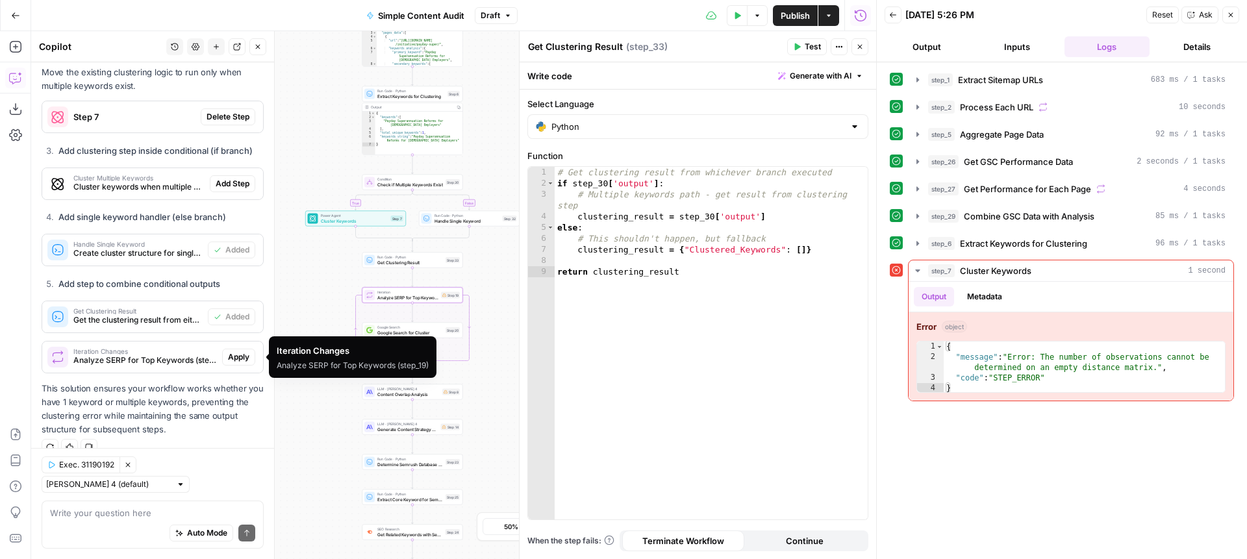
click at [136, 357] on span "Analyze SERP for Top Keywords (step_19)" at bounding box center [145, 361] width 144 height 12
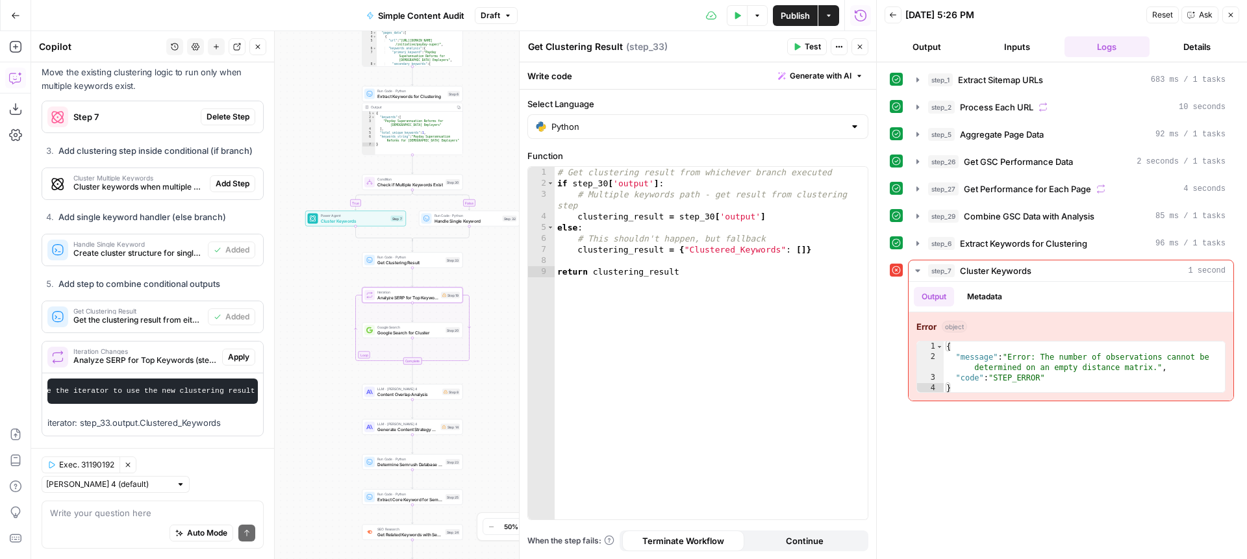
scroll to position [0, 60]
click at [228, 359] on span "Apply" at bounding box center [238, 357] width 21 height 12
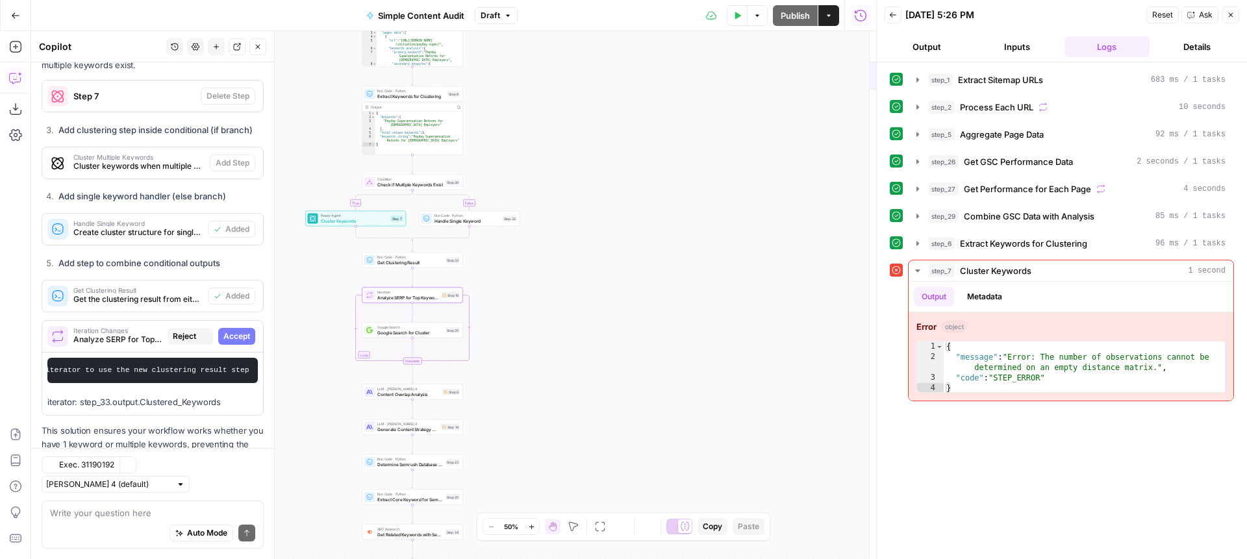
scroll to position [521, 0]
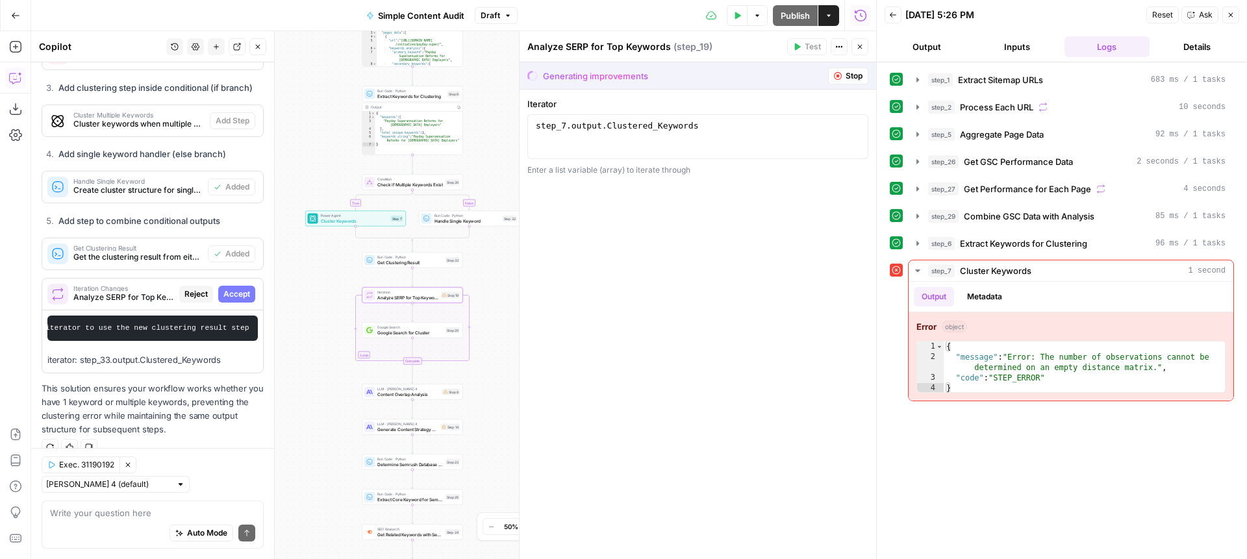
drag, startPoint x: 243, startPoint y: 287, endPoint x: 364, endPoint y: 286, distance: 120.8
click at [243, 287] on button "Accept" at bounding box center [236, 294] width 37 height 17
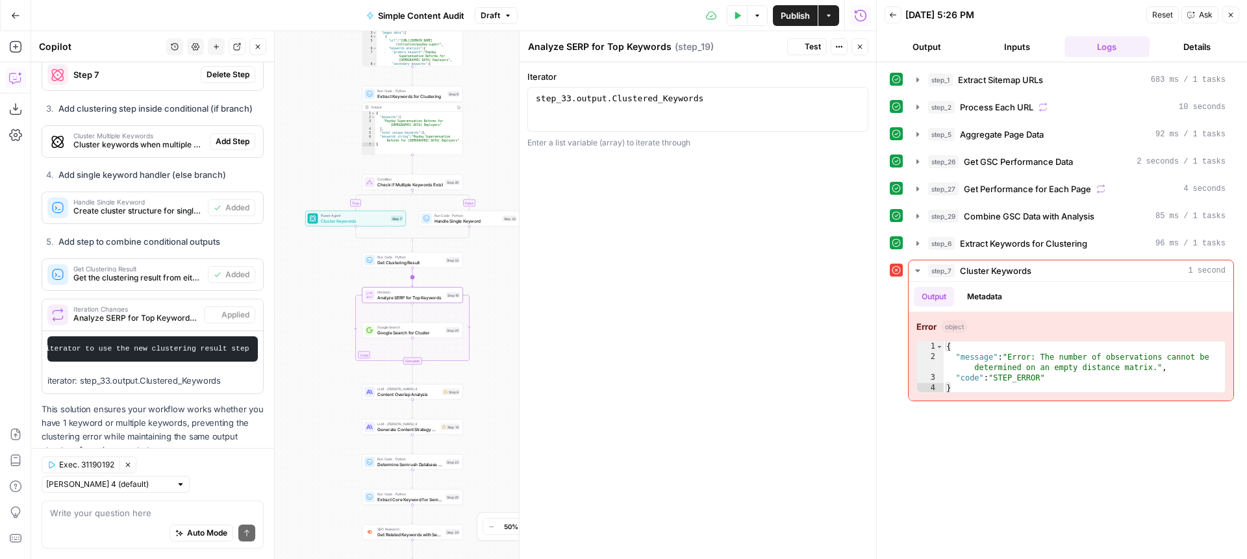
scroll to position [542, 0]
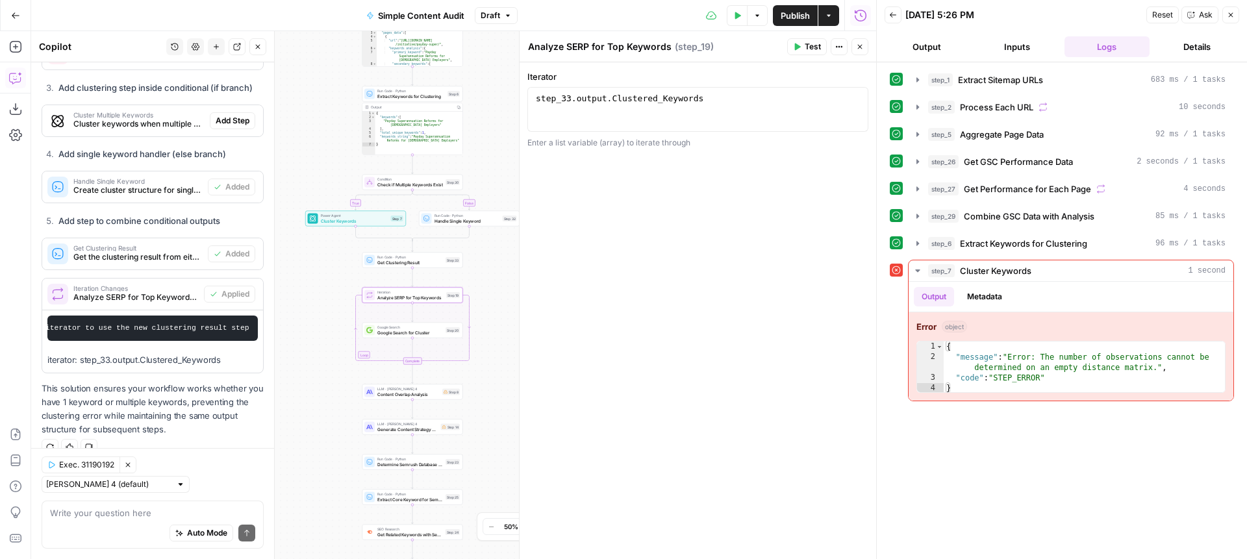
click at [788, 12] on span "Publish" at bounding box center [795, 15] width 29 height 13
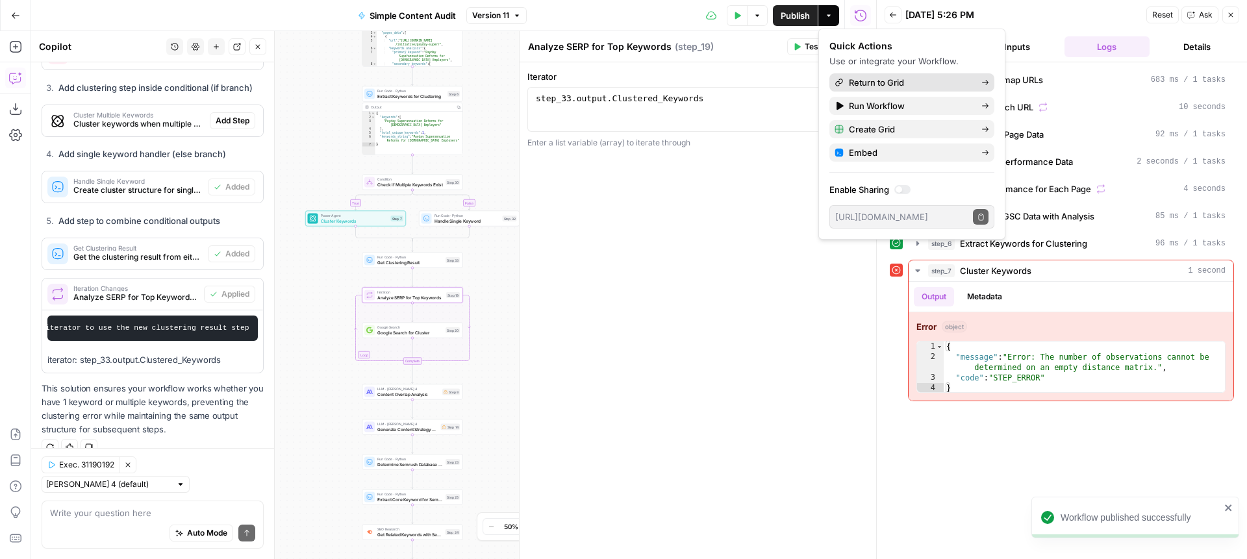
click at [883, 78] on span "Return to Grid" at bounding box center [910, 82] width 122 height 13
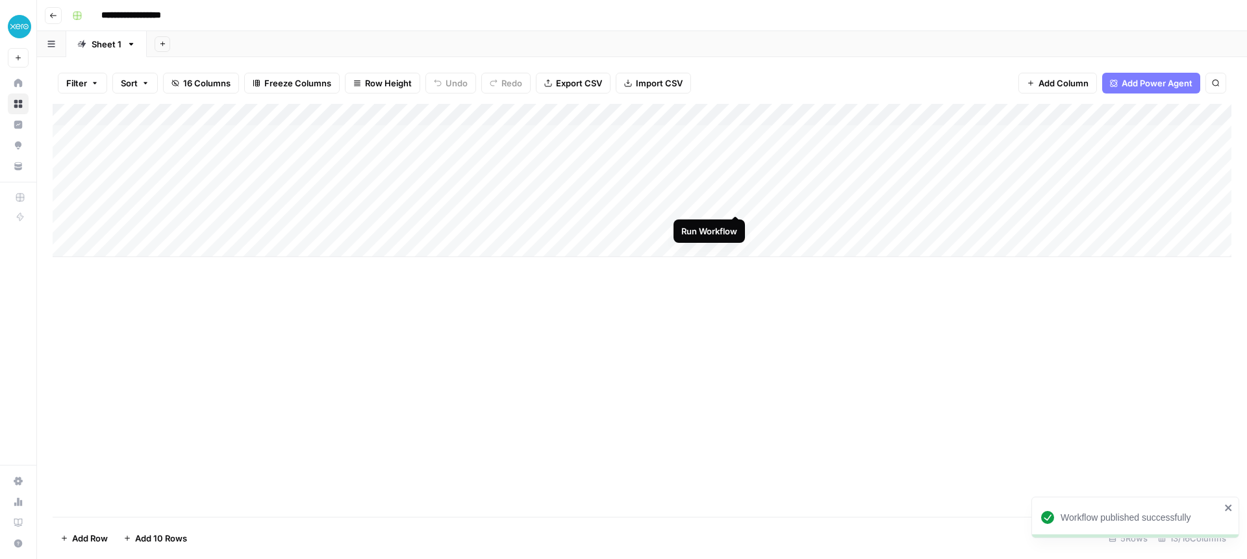
click at [740, 203] on div "Add Column" at bounding box center [642, 180] width 1179 height 153
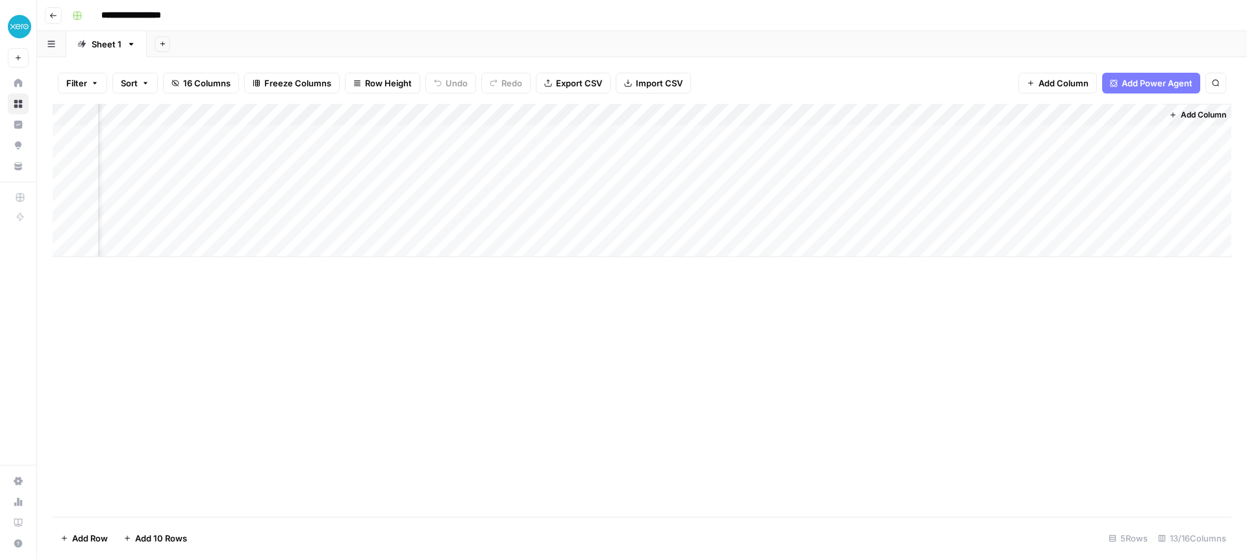
scroll to position [0, 744]
click at [954, 203] on div "Add Column" at bounding box center [642, 180] width 1179 height 153
click at [254, 200] on div "Add Column" at bounding box center [642, 180] width 1179 height 153
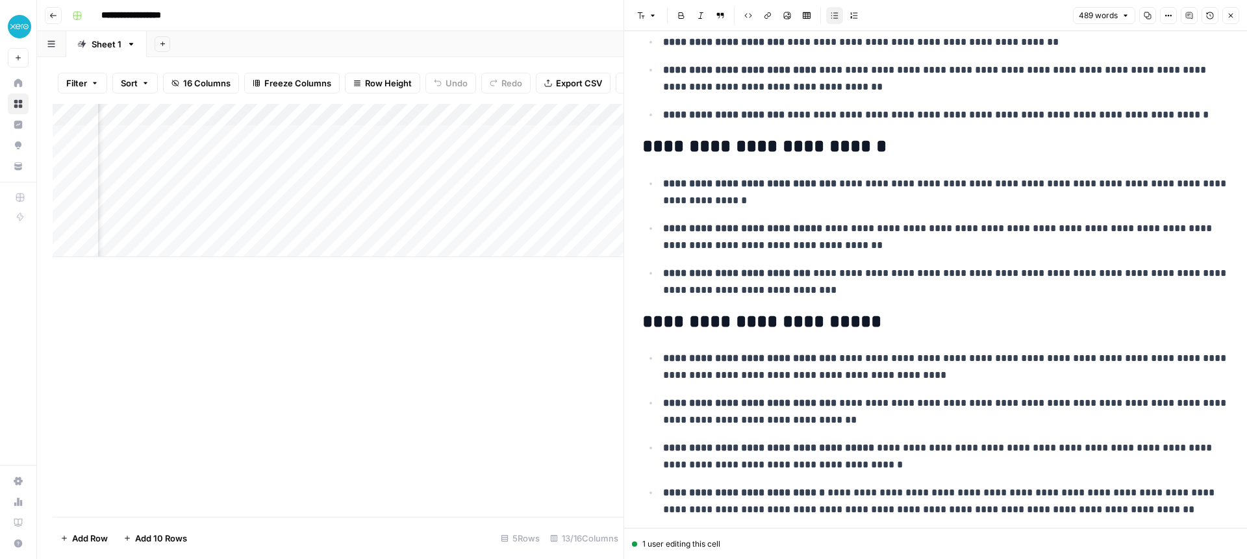
scroll to position [1010, 0]
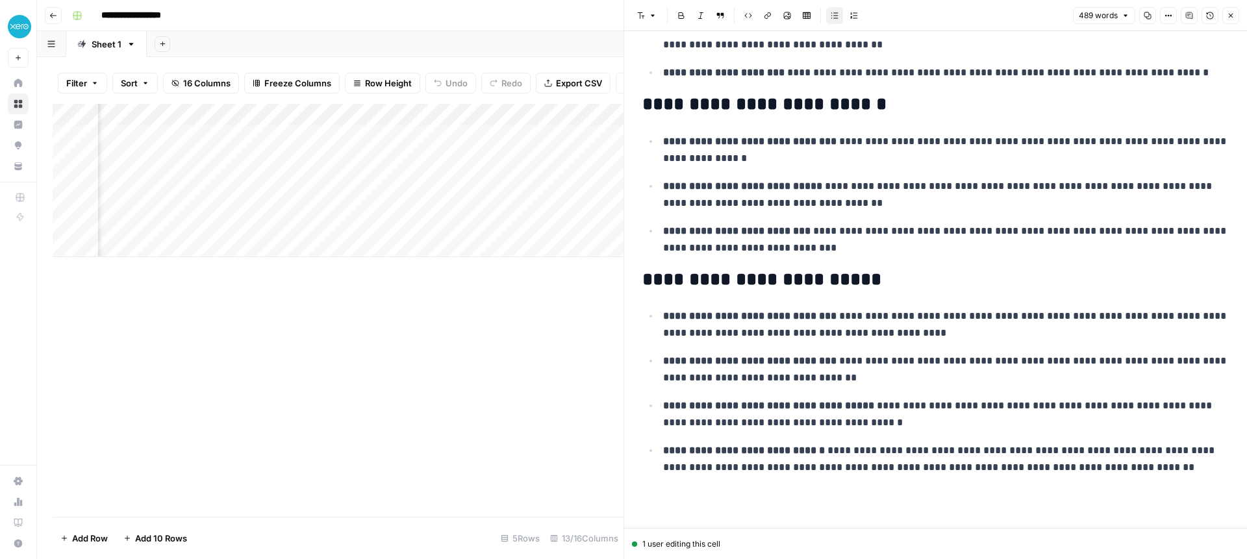
click at [503, 324] on div "Add Column" at bounding box center [338, 310] width 571 height 413
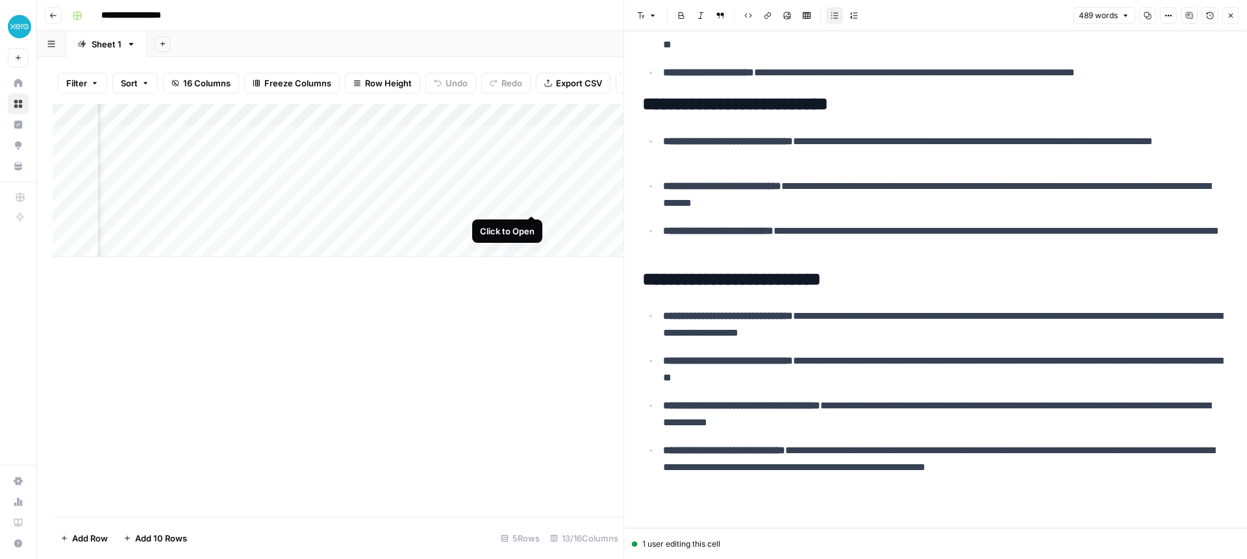
click at [526, 202] on div "Add Column" at bounding box center [338, 180] width 571 height 153
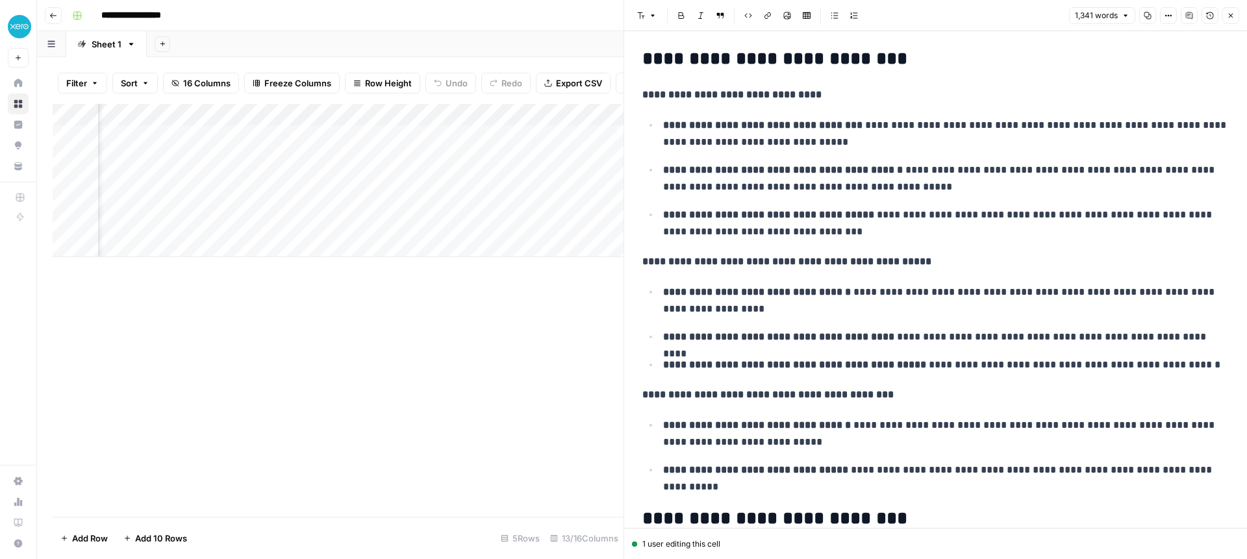
scroll to position [610, 0]
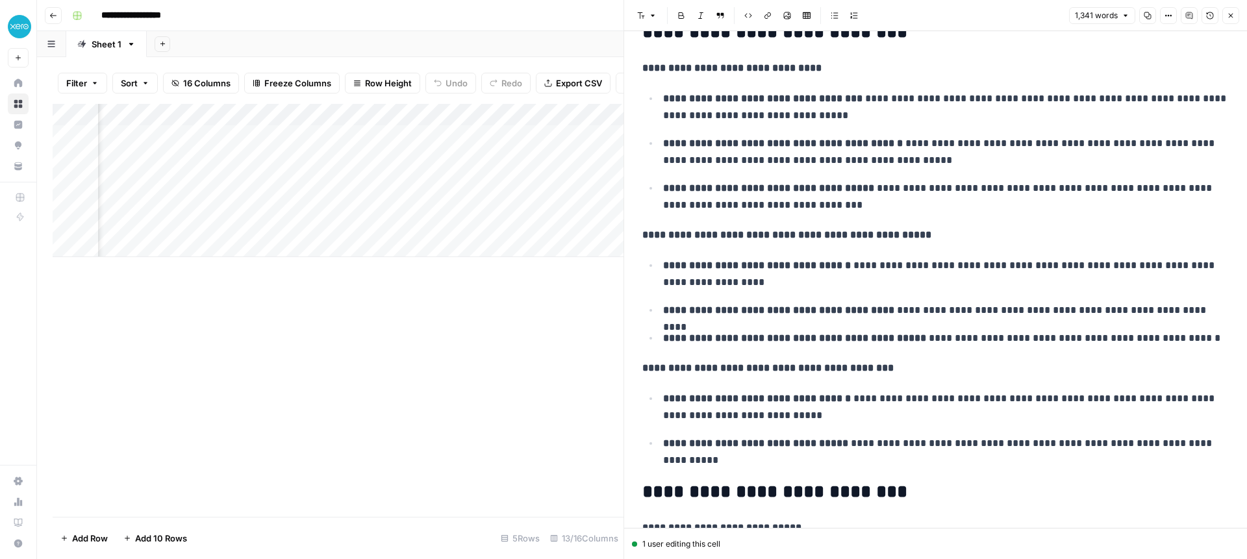
click at [514, 313] on div "Add Column" at bounding box center [338, 310] width 571 height 413
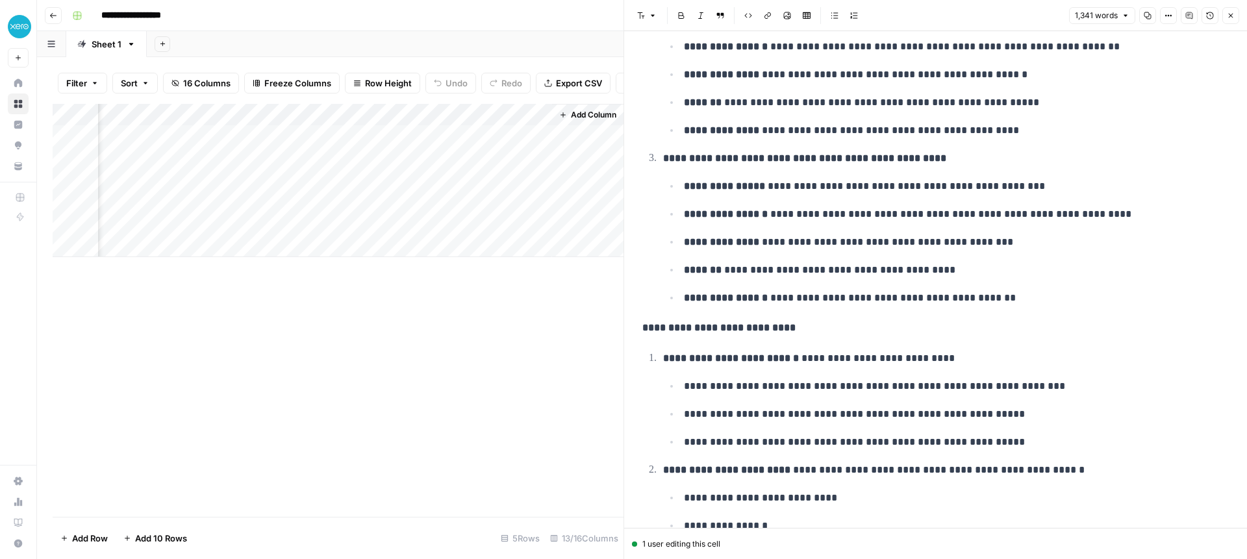
scroll to position [1767, 0]
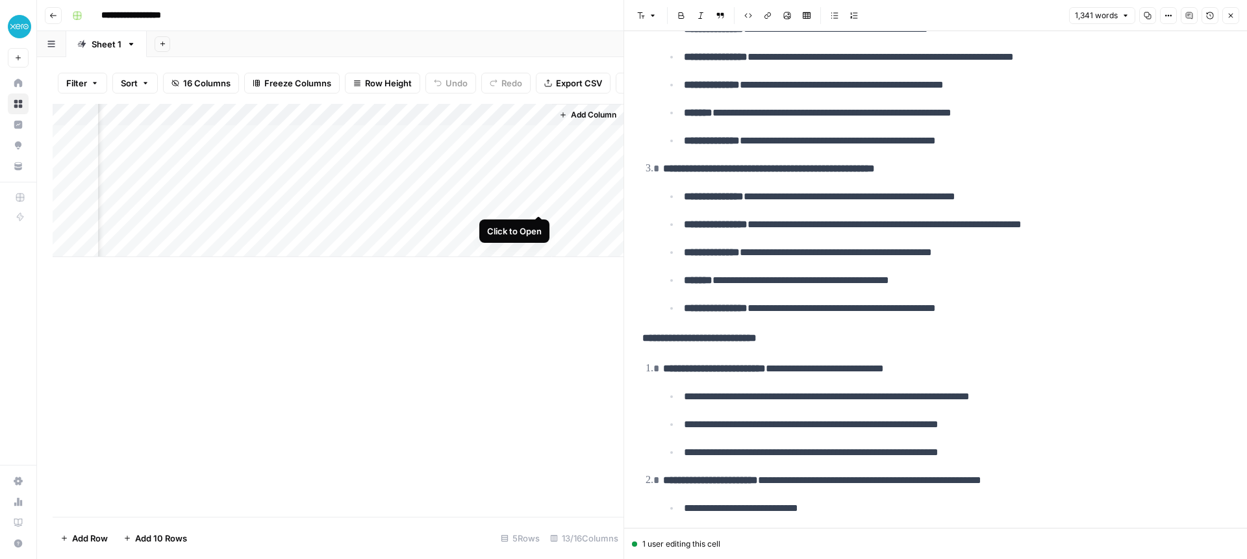
click at [541, 201] on div "Add Column" at bounding box center [338, 180] width 571 height 153
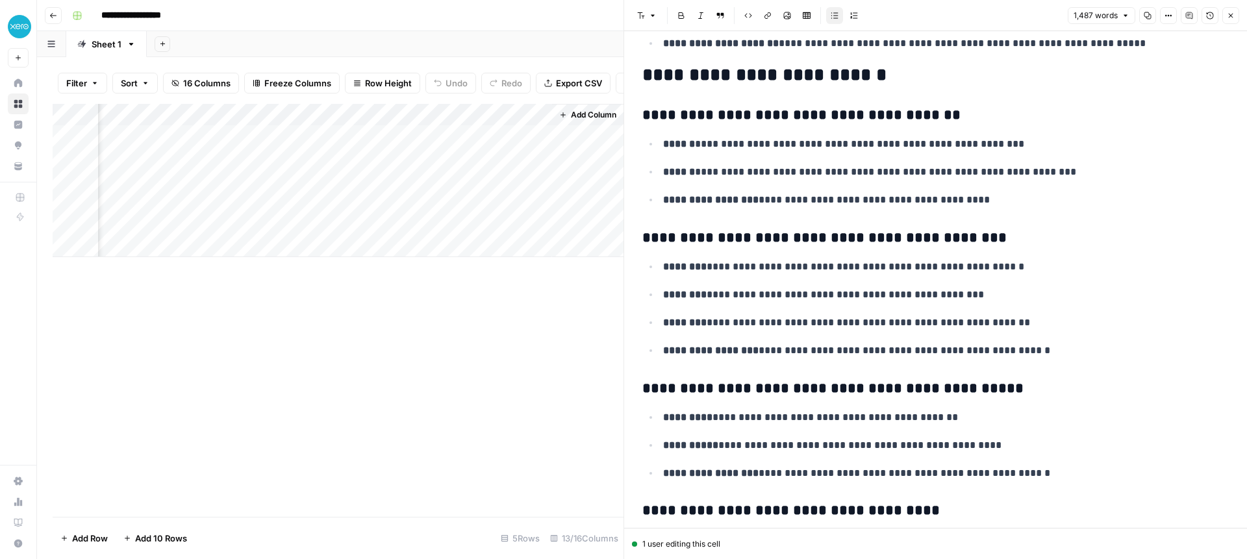
scroll to position [3437, 0]
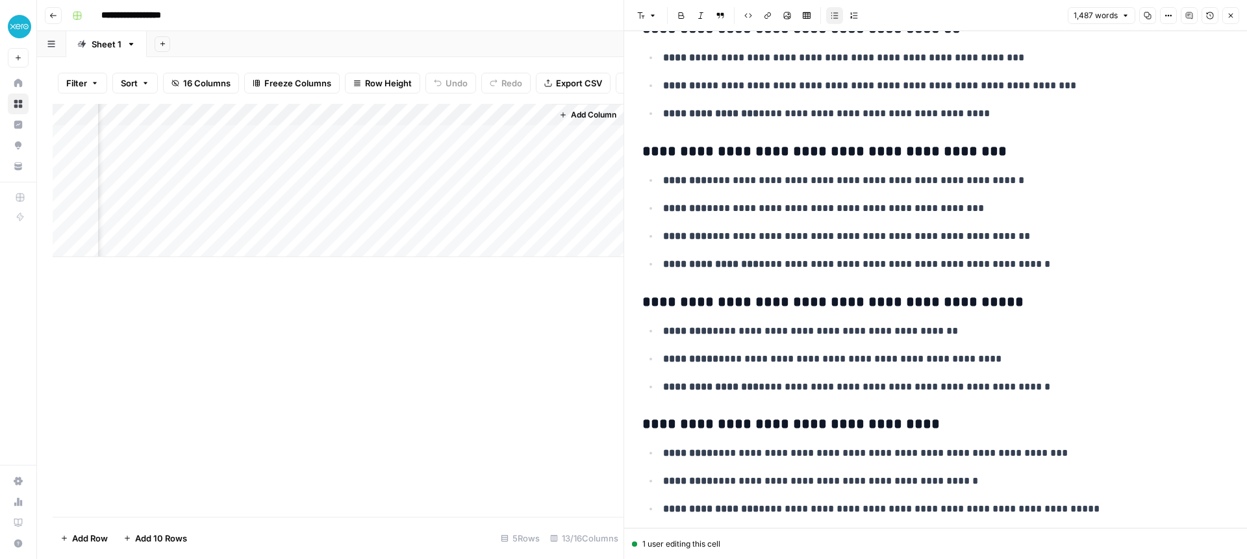
click at [954, 16] on icon "button" at bounding box center [1231, 16] width 8 height 8
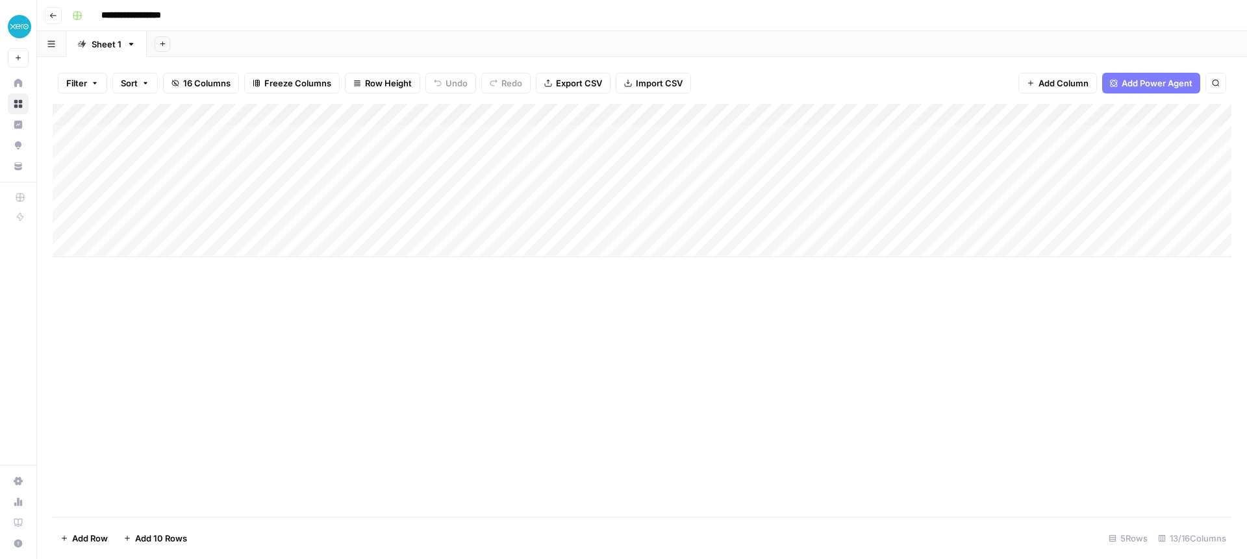
click at [954, 117] on div "Add Column" at bounding box center [642, 180] width 1179 height 153
drag, startPoint x: 957, startPoint y: 223, endPoint x: 956, endPoint y: 208, distance: 15.6
click at [954, 223] on span "Hide Column" at bounding box center [971, 224] width 114 height 13
